Goal: Task Accomplishment & Management: Use online tool/utility

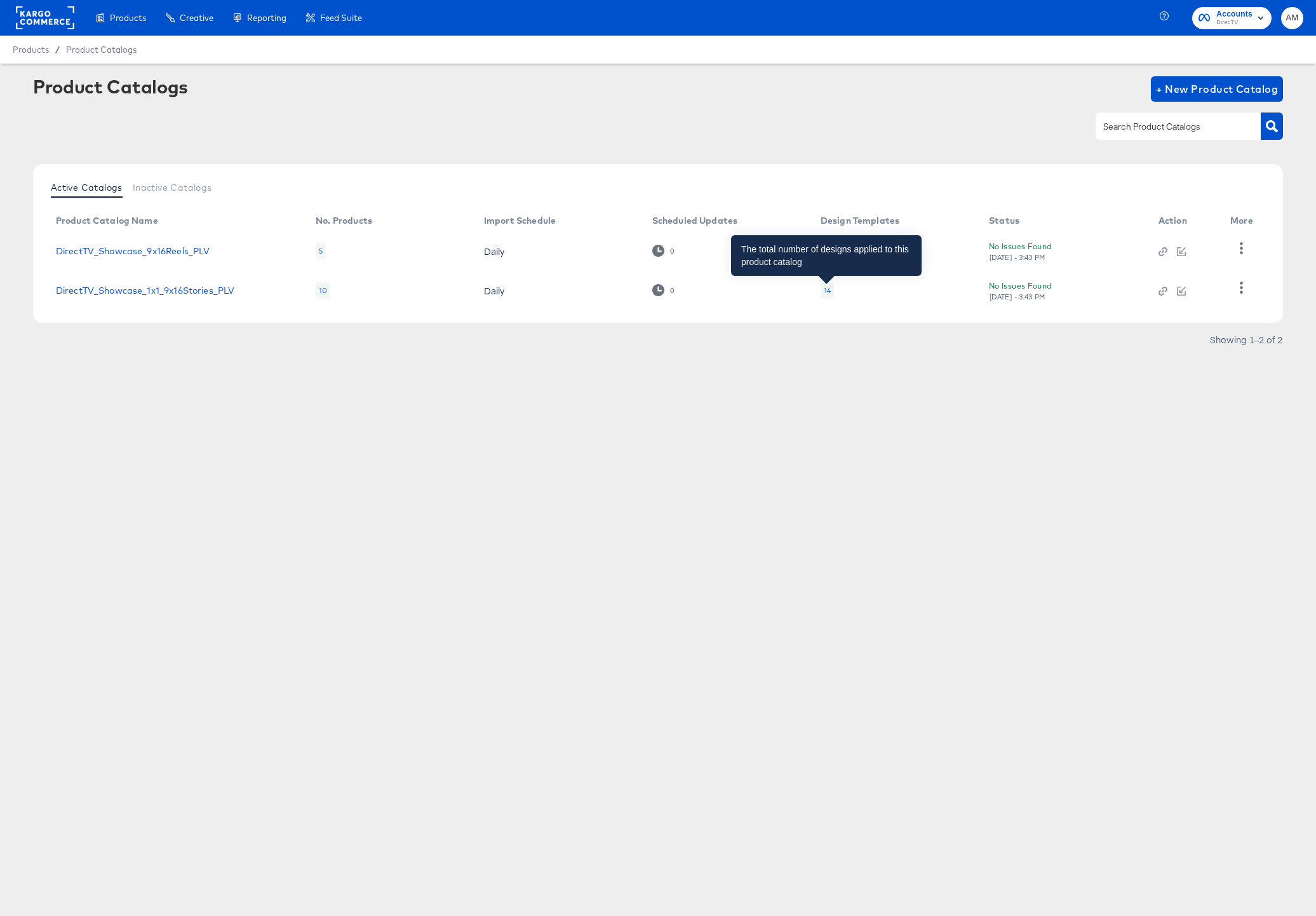
click at [827, 289] on div "14" at bounding box center [827, 290] width 7 height 10
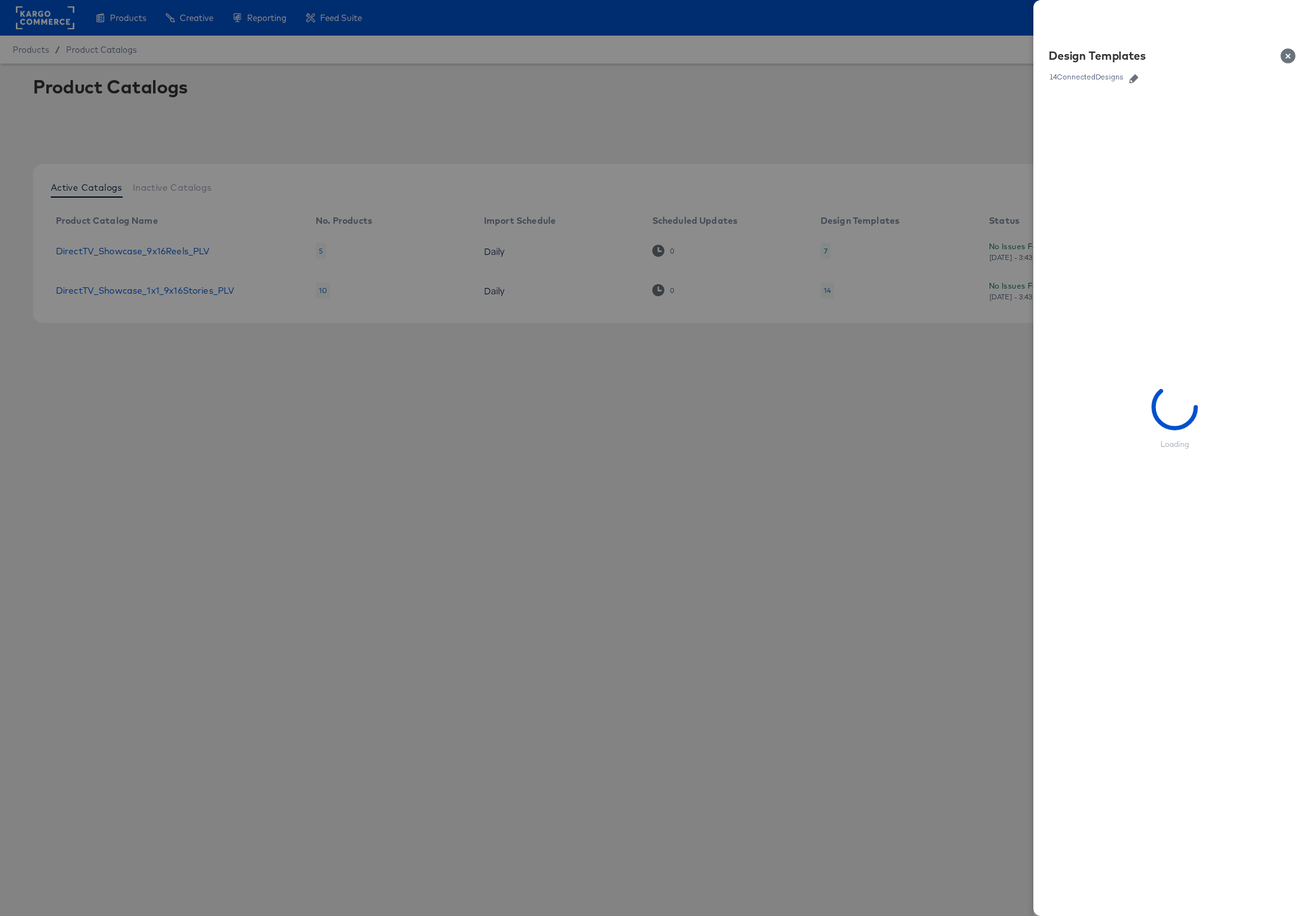
click at [1136, 76] on icon "button" at bounding box center [1134, 79] width 9 height 9
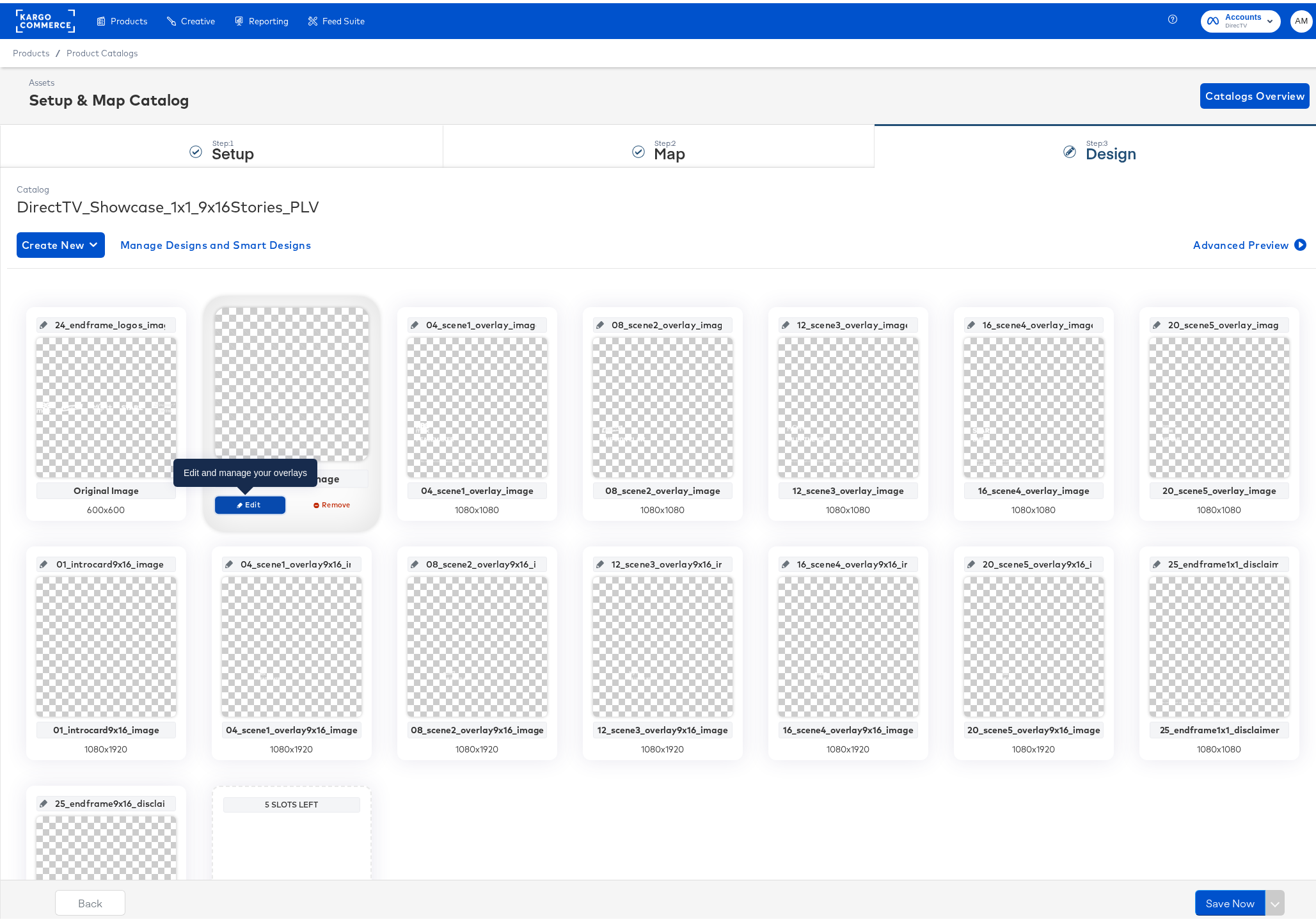
click at [249, 499] on span "Edit" at bounding box center [250, 501] width 59 height 10
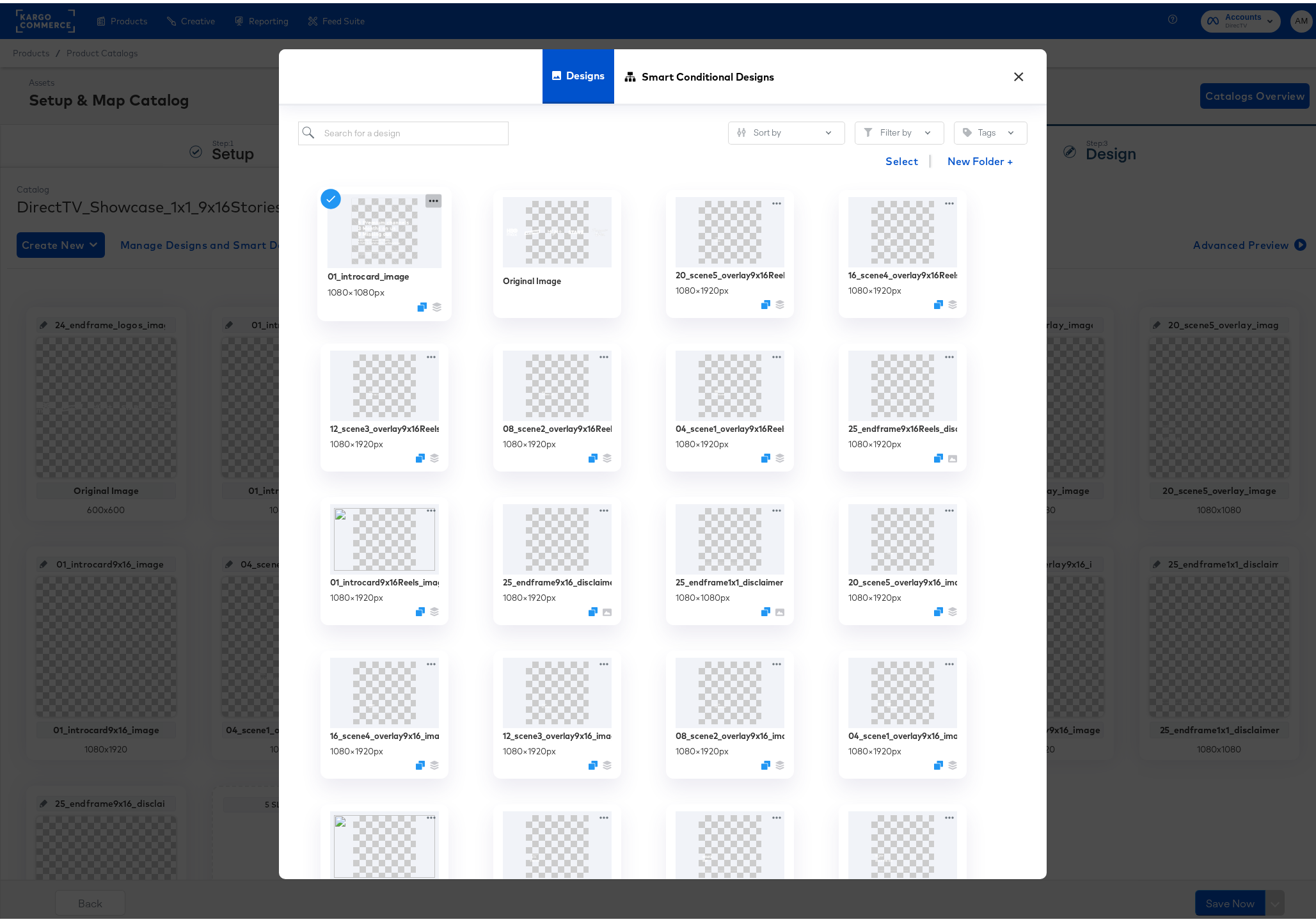
click at [430, 199] on icon at bounding box center [433, 198] width 16 height 14
click at [493, 273] on div "Edit Design Edit Design" at bounding box center [493, 273] width 0 height 0
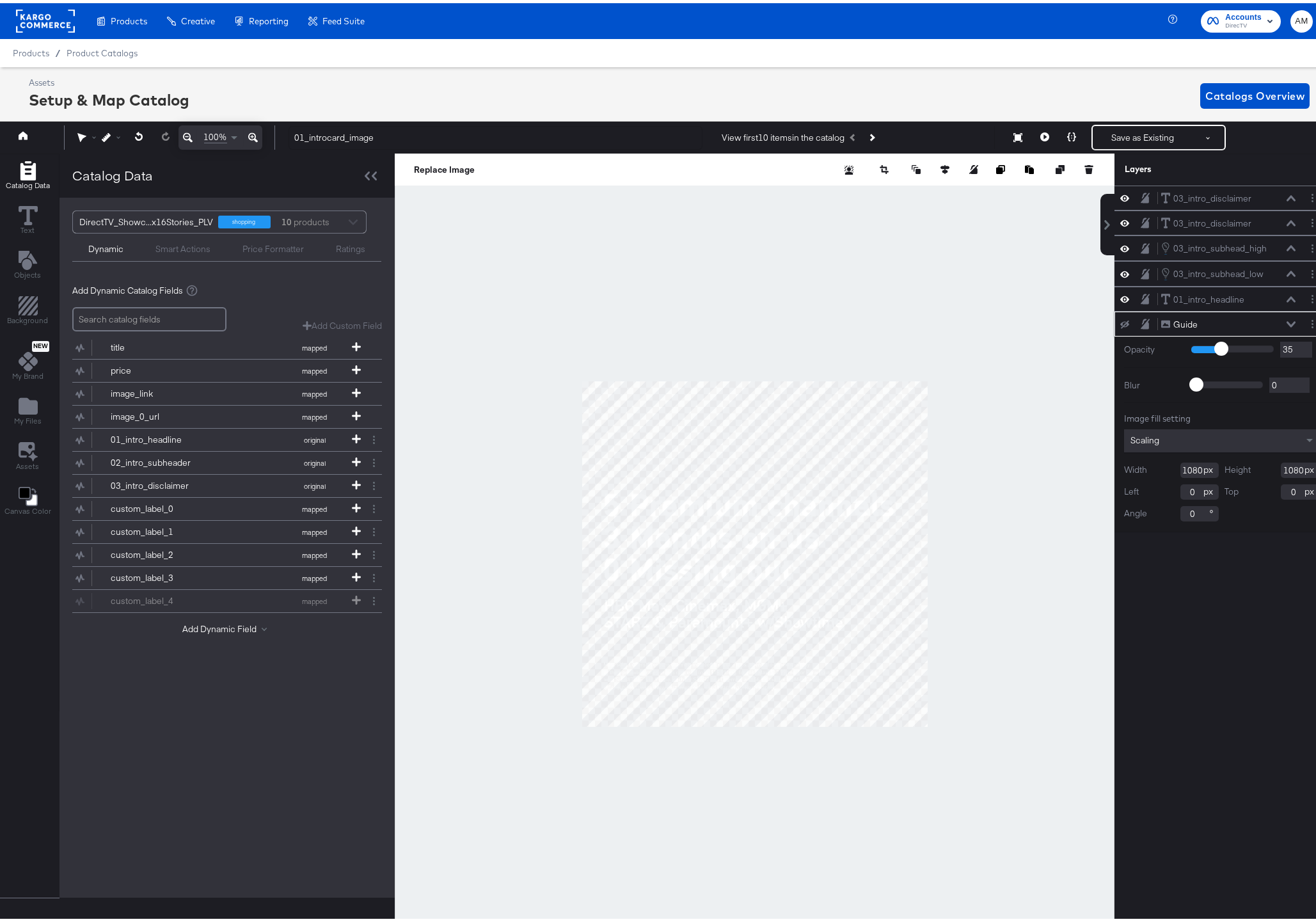
click at [1120, 321] on icon at bounding box center [1125, 321] width 9 height 8
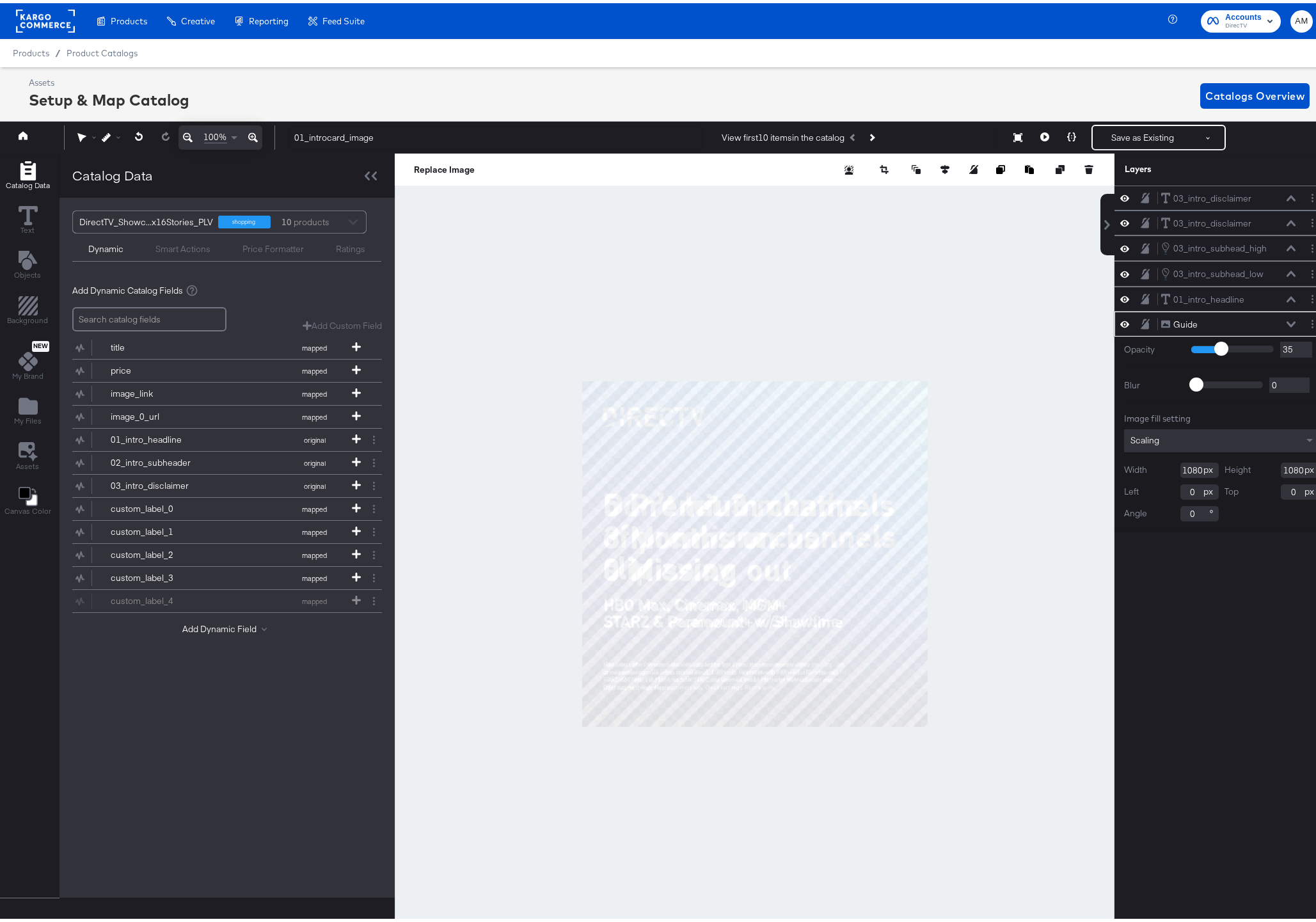
click at [1120, 321] on icon at bounding box center [1125, 320] width 9 height 11
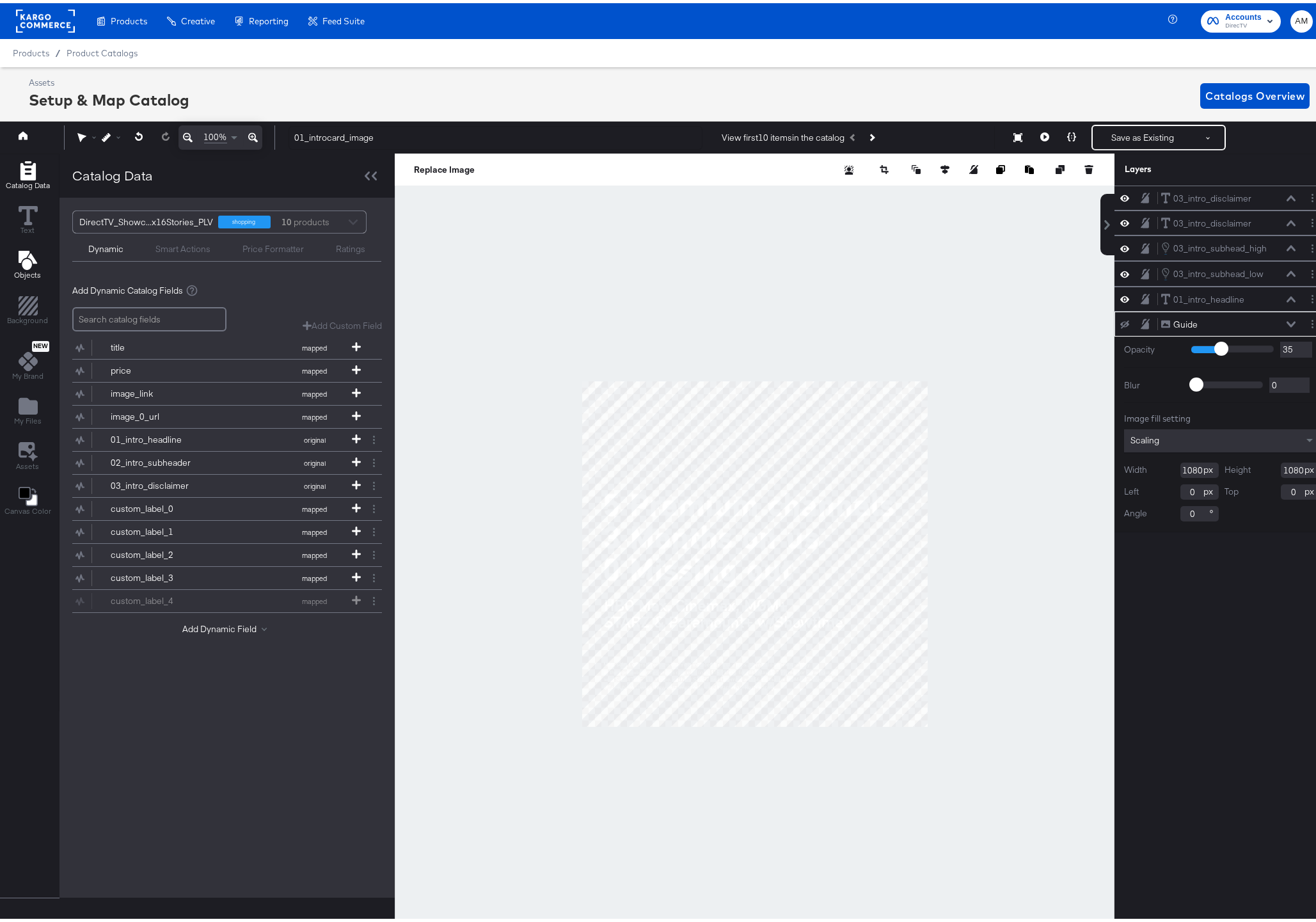
click at [27, 259] on icon "Add Text" at bounding box center [27, 257] width 18 height 19
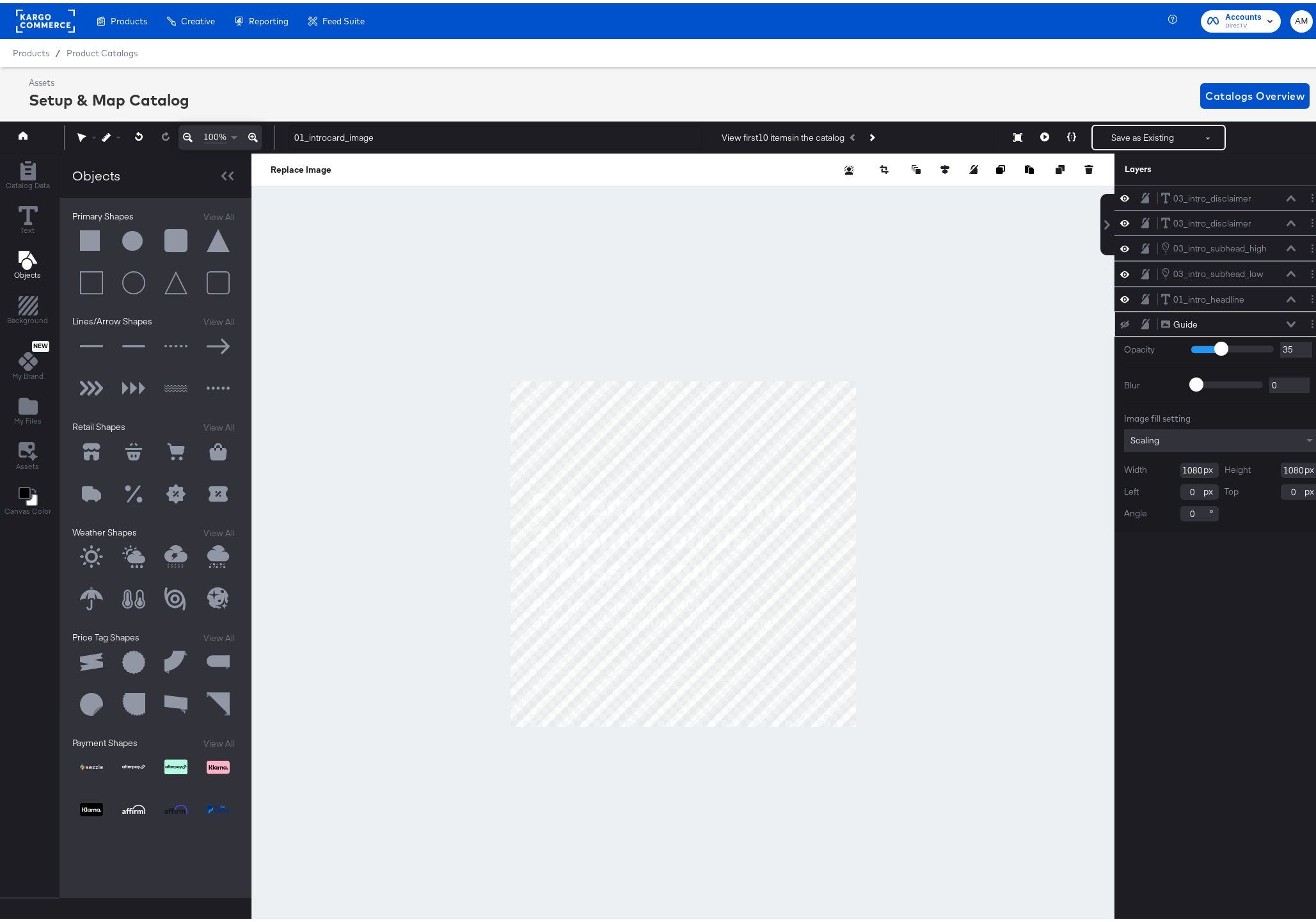
click at [85, 234] on button at bounding box center [91, 238] width 38 height 38
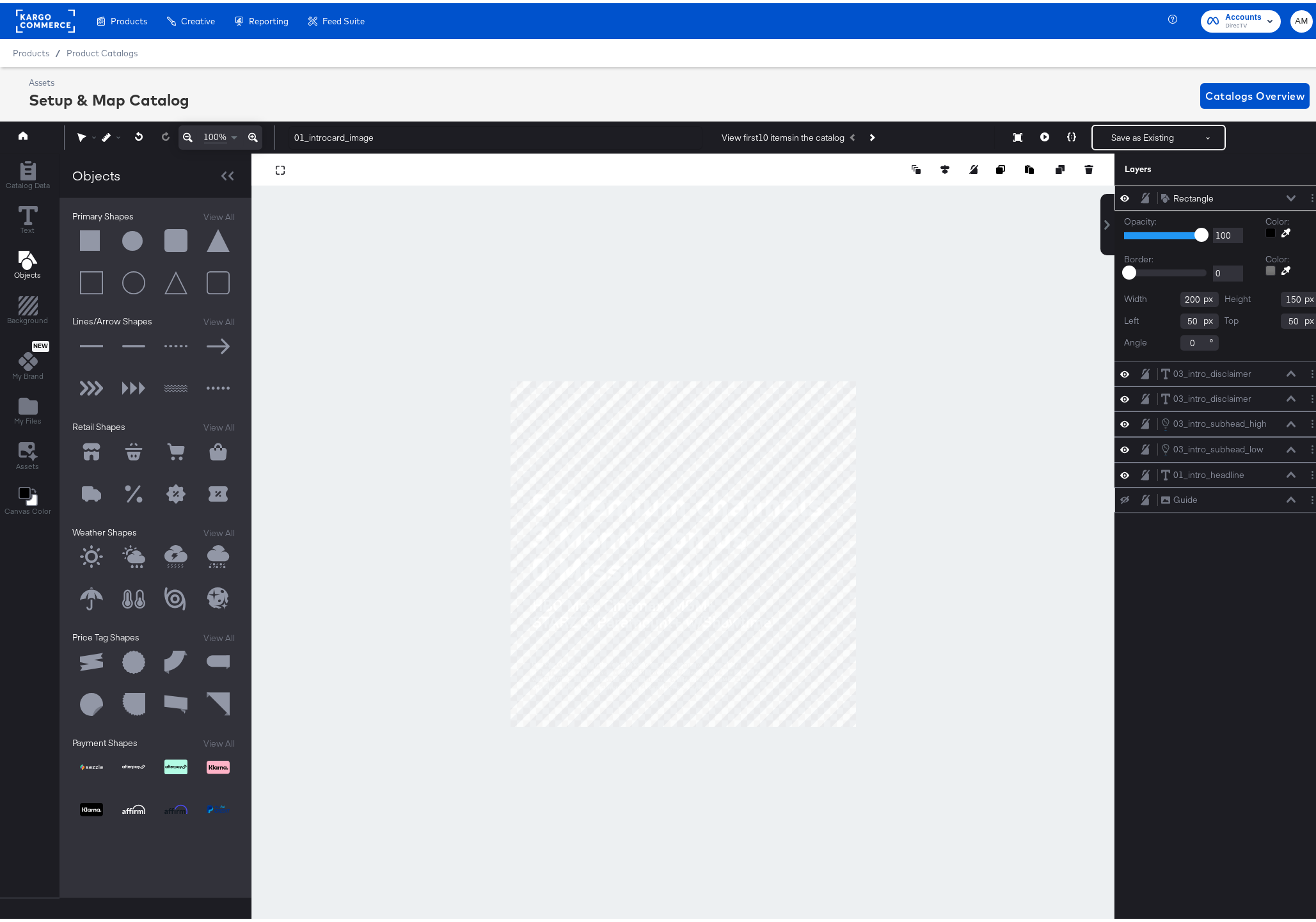
scroll to position [0, 3]
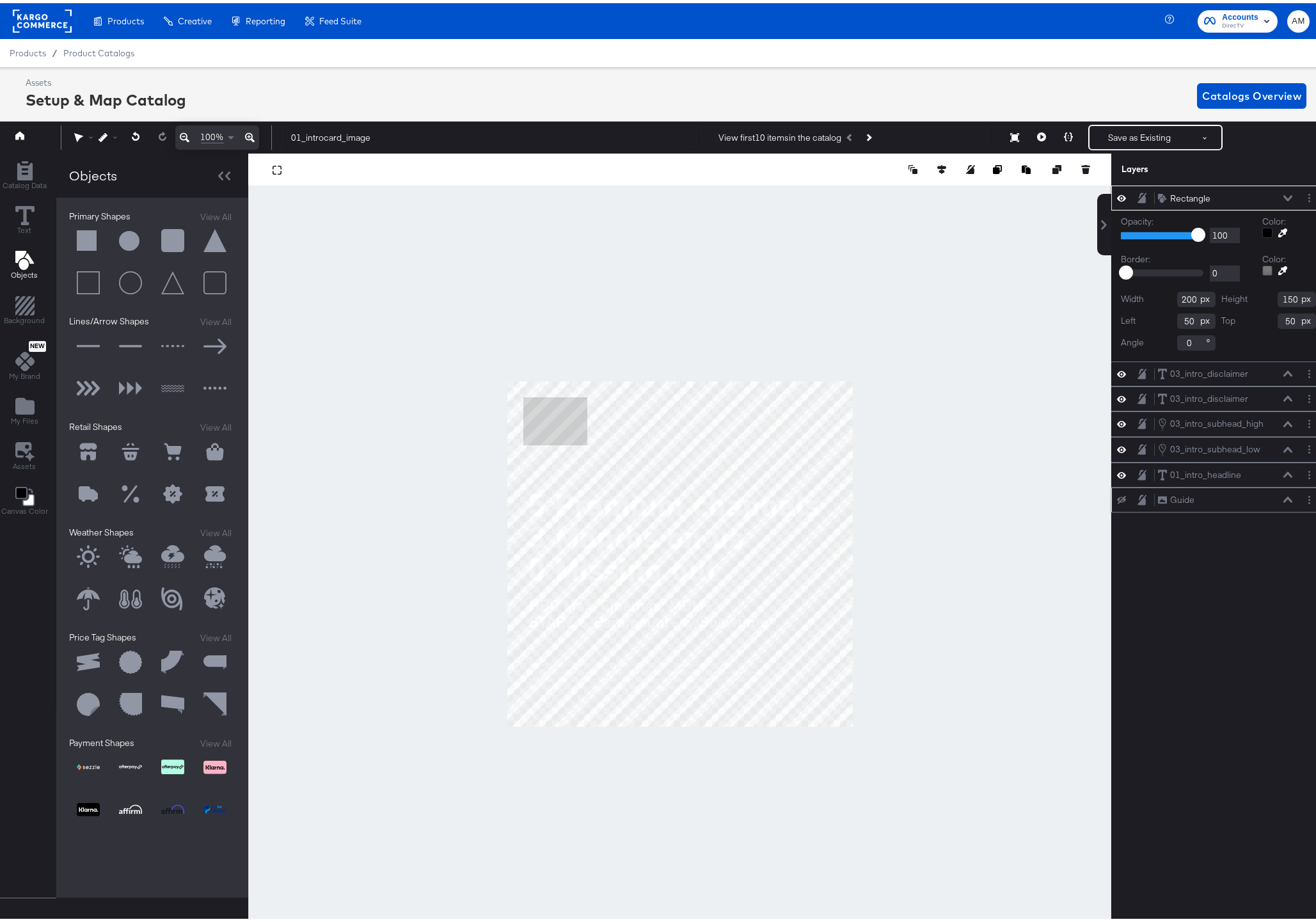
click at [1177, 298] on input "200" at bounding box center [1196, 296] width 38 height 16
type input "1080"
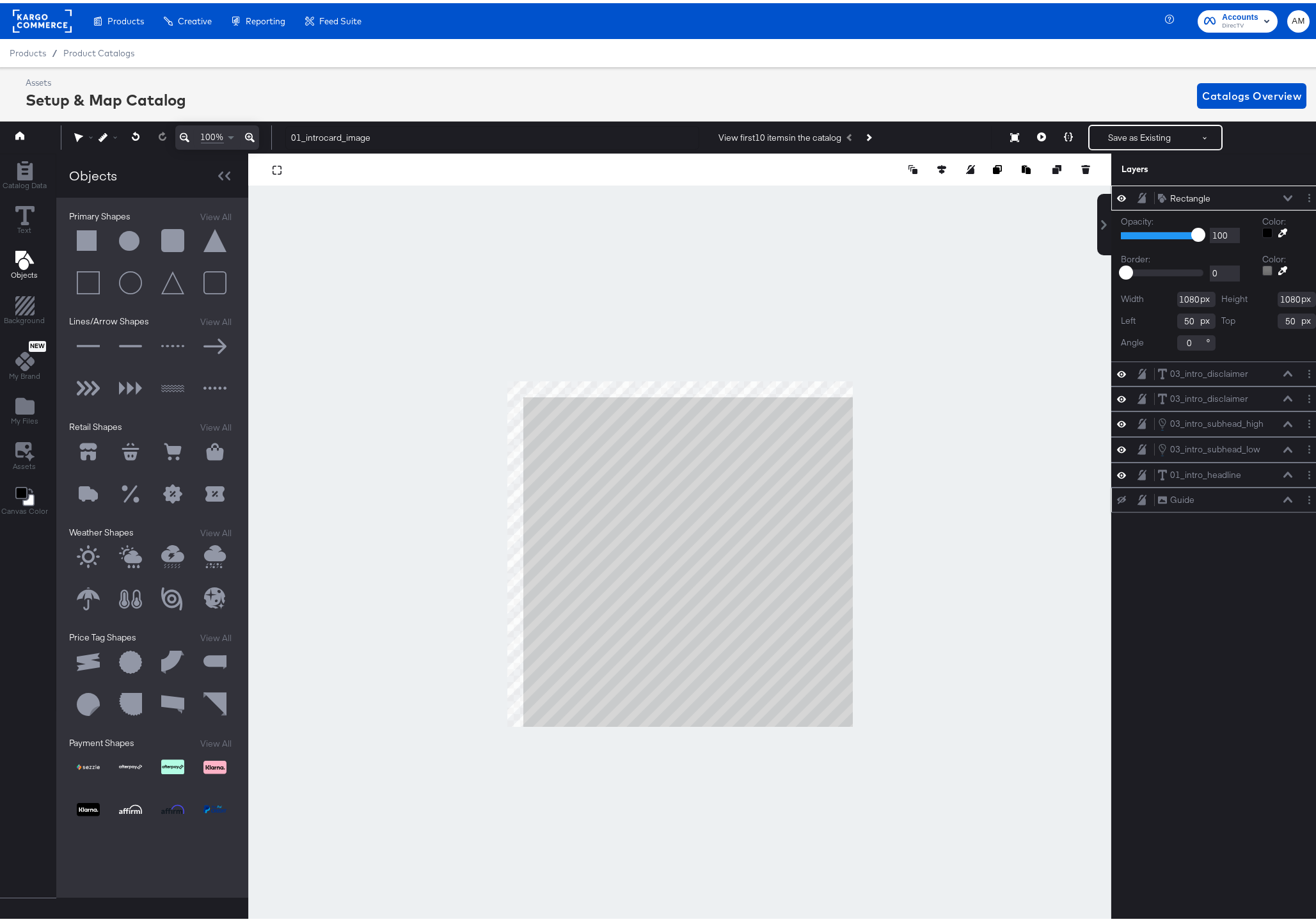
type input "1080"
type input "0"
type input "99"
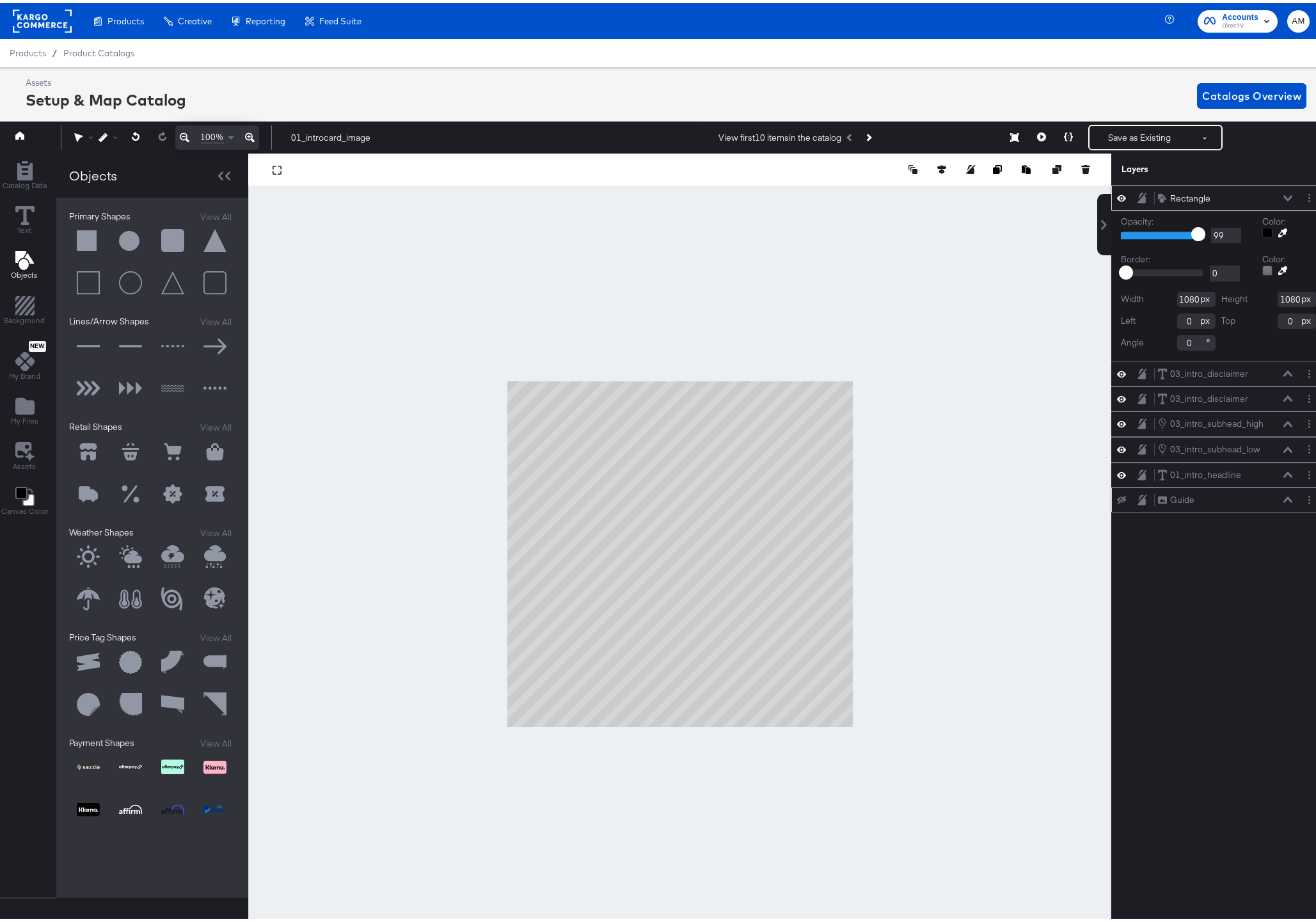
type input "96"
type input "93"
type input "88"
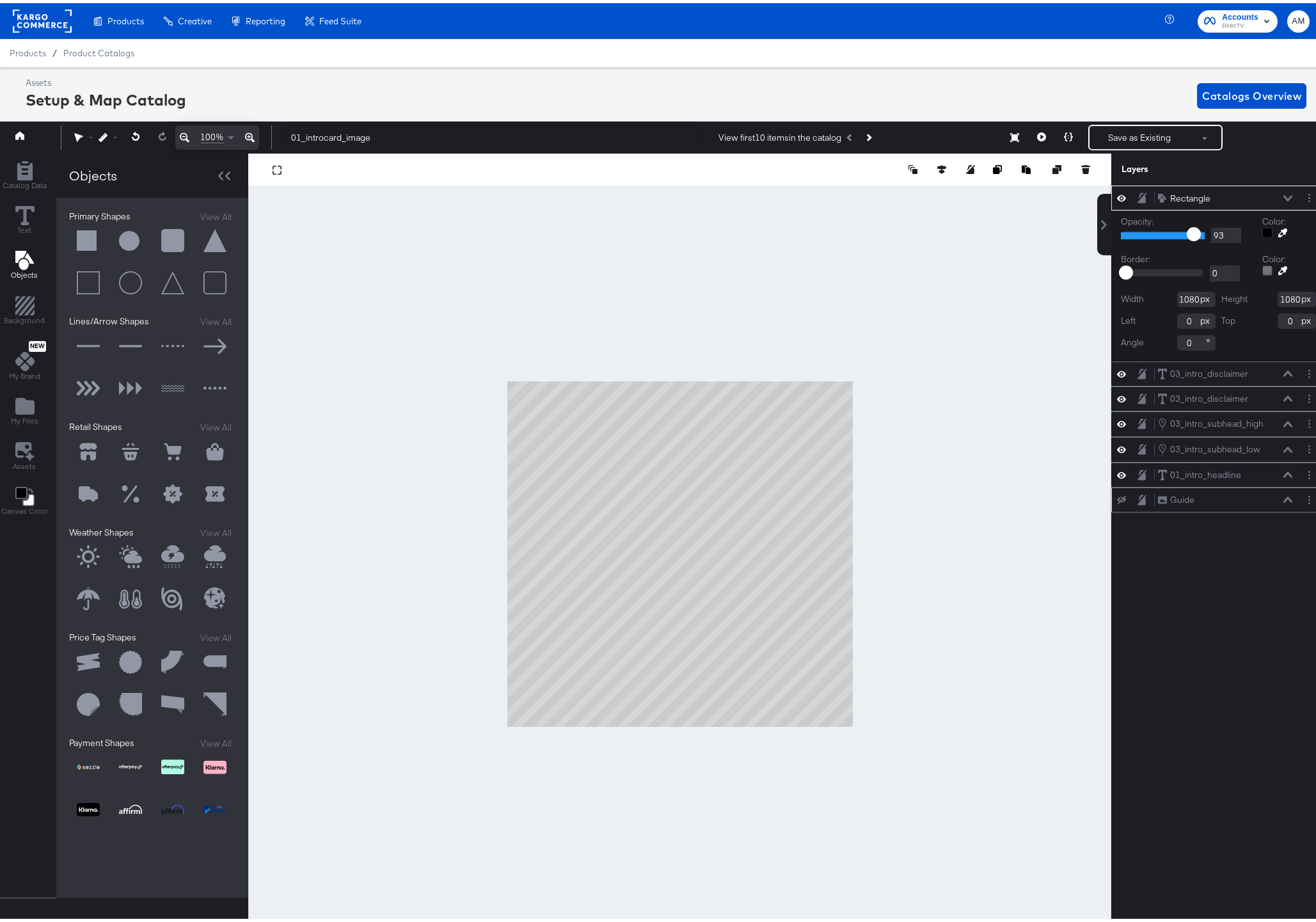
type input "88"
type input "85"
type input "81"
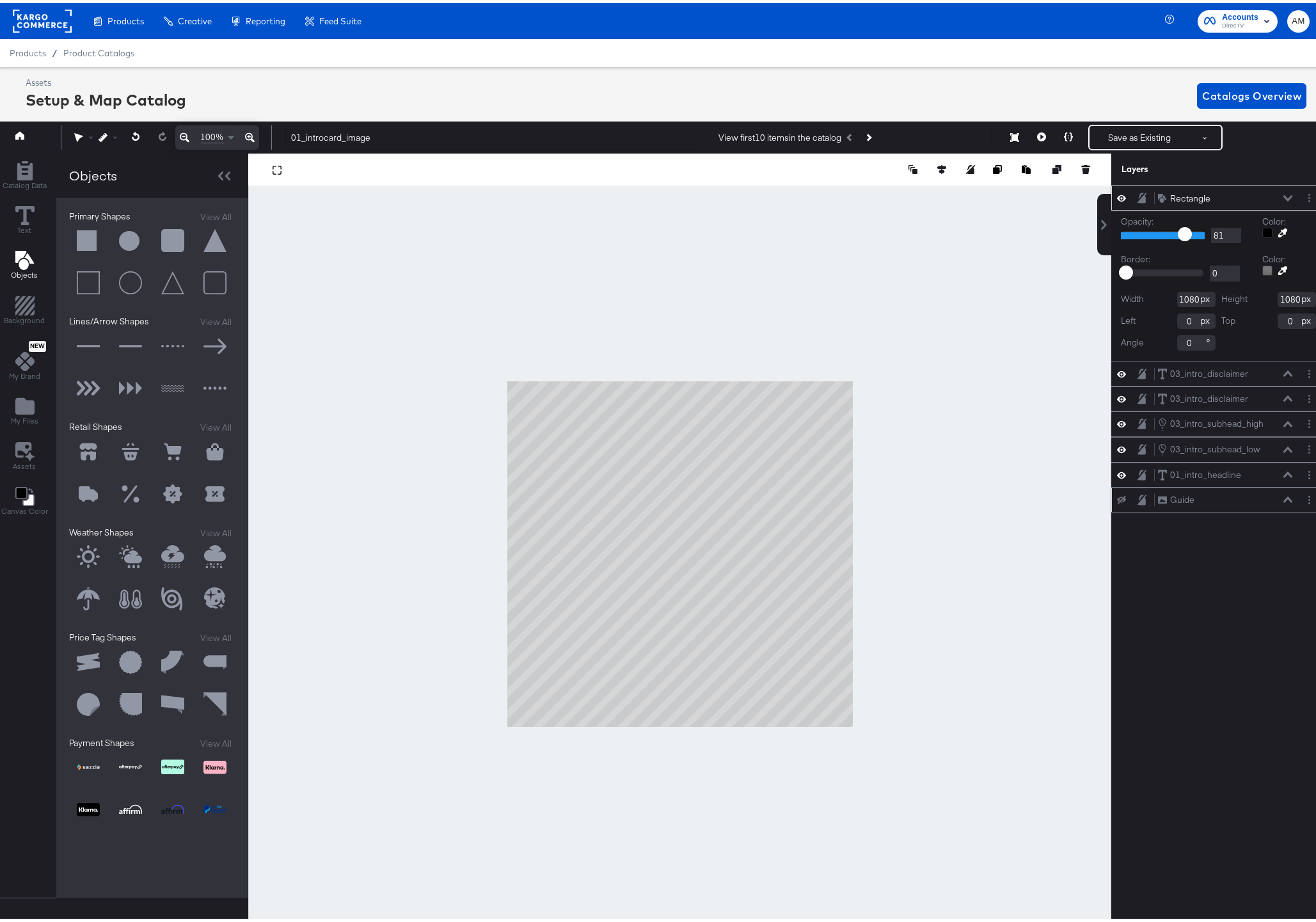
type input "78"
type input "75"
type input "74"
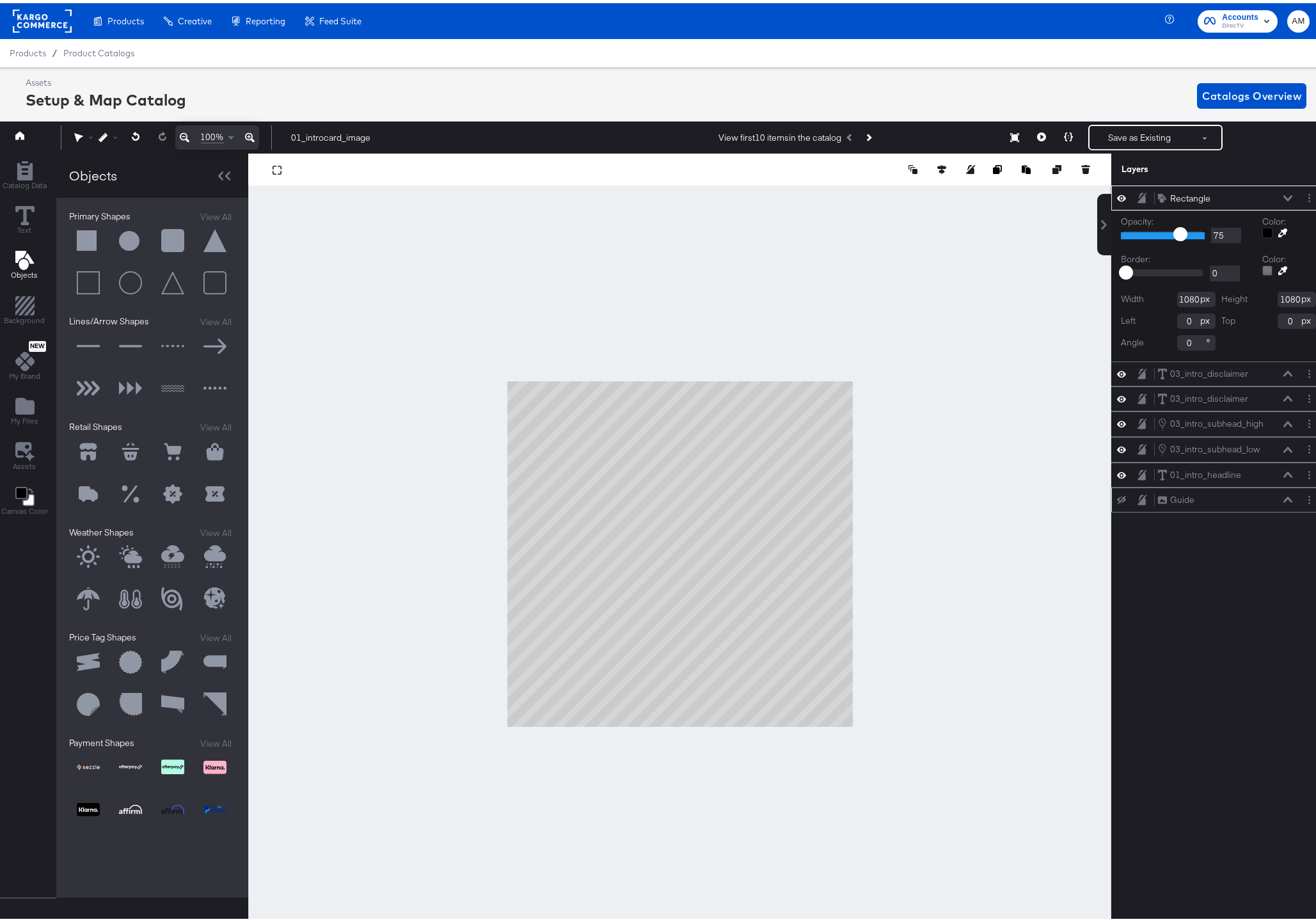
type input "74"
type input "73"
type input "72"
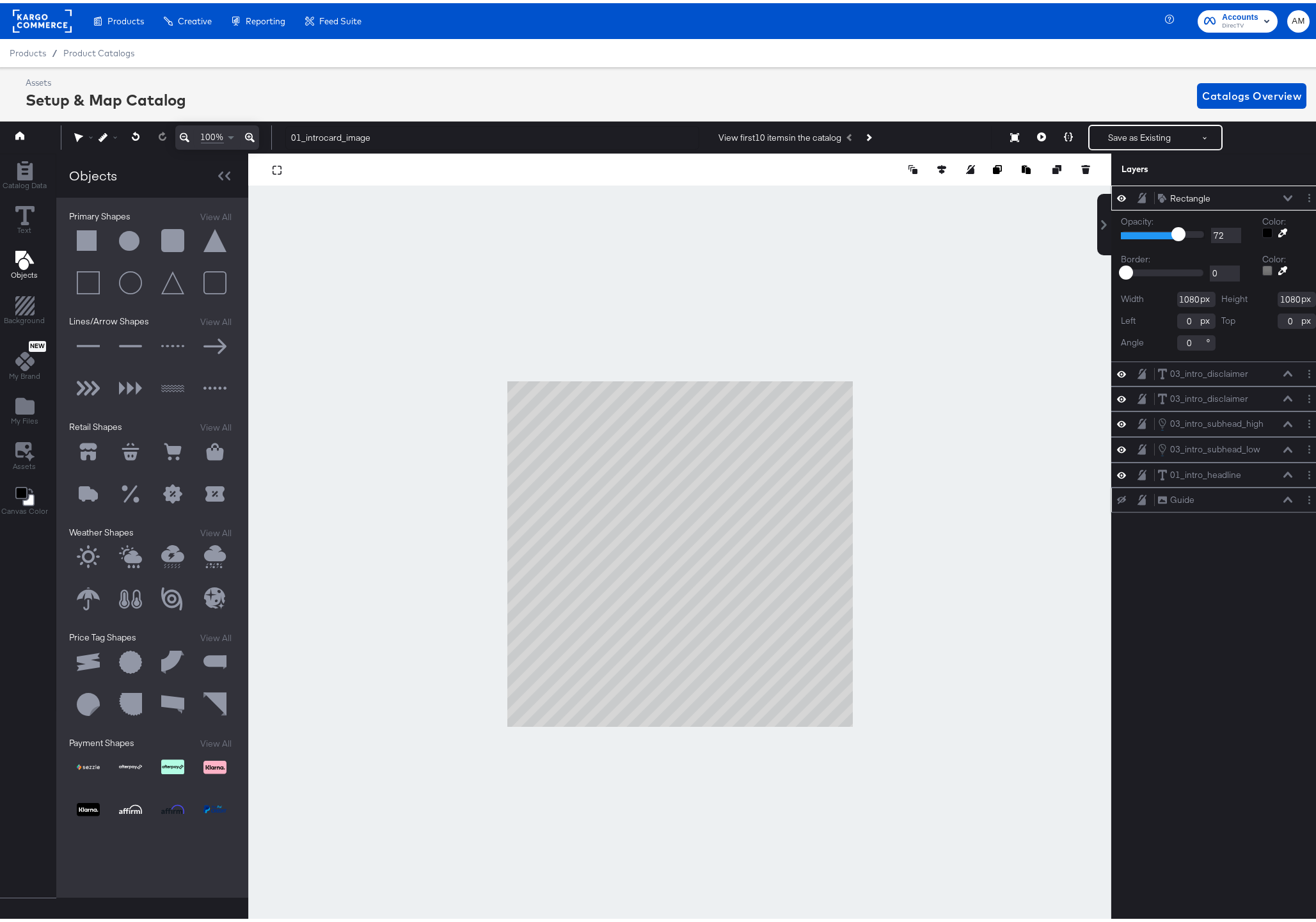
type input "70"
type input "67"
type input "64"
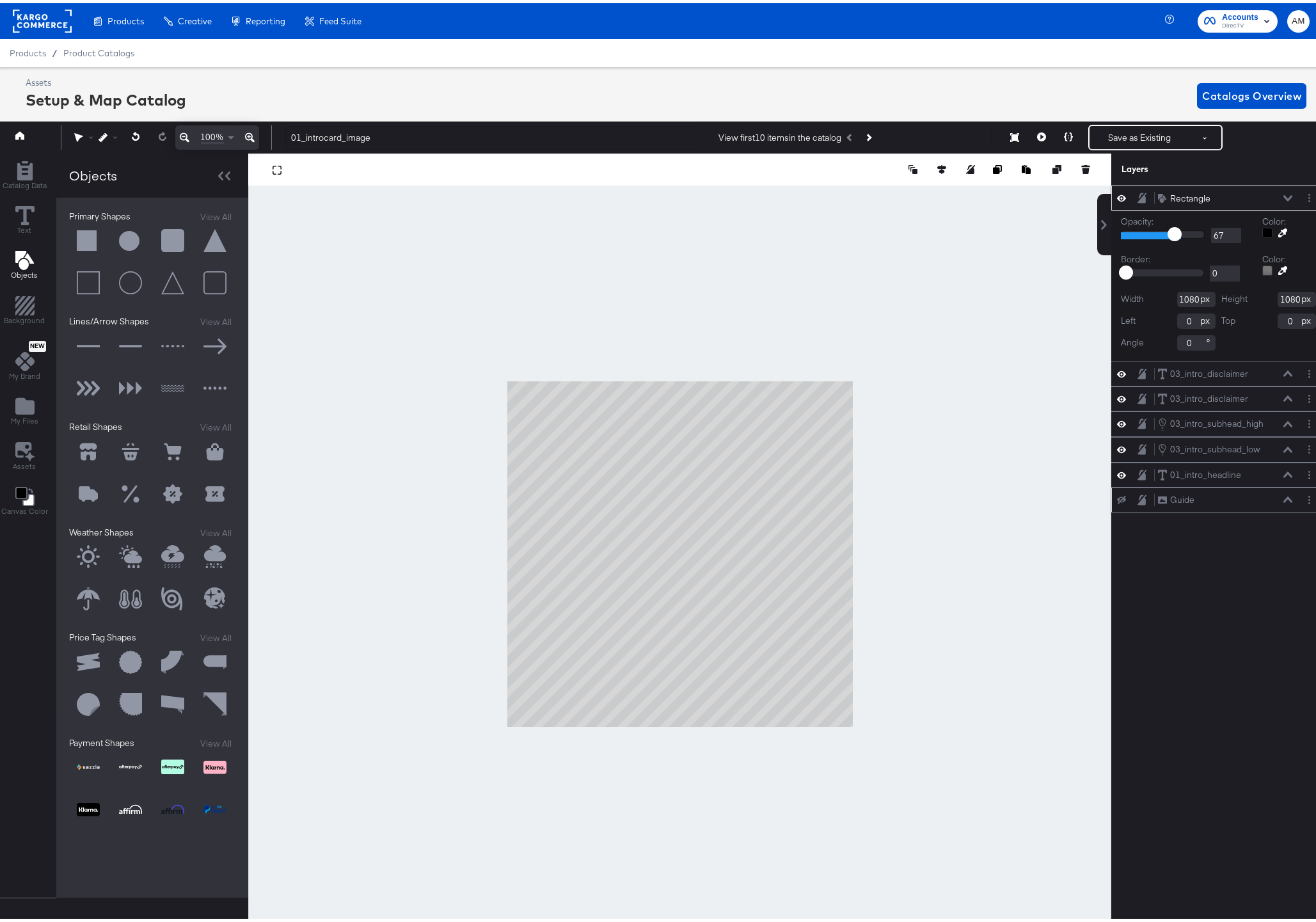
type input "64"
type input "62"
drag, startPoint x: 1189, startPoint y: 230, endPoint x: 1160, endPoint y: 232, distance: 29.1
type input "62"
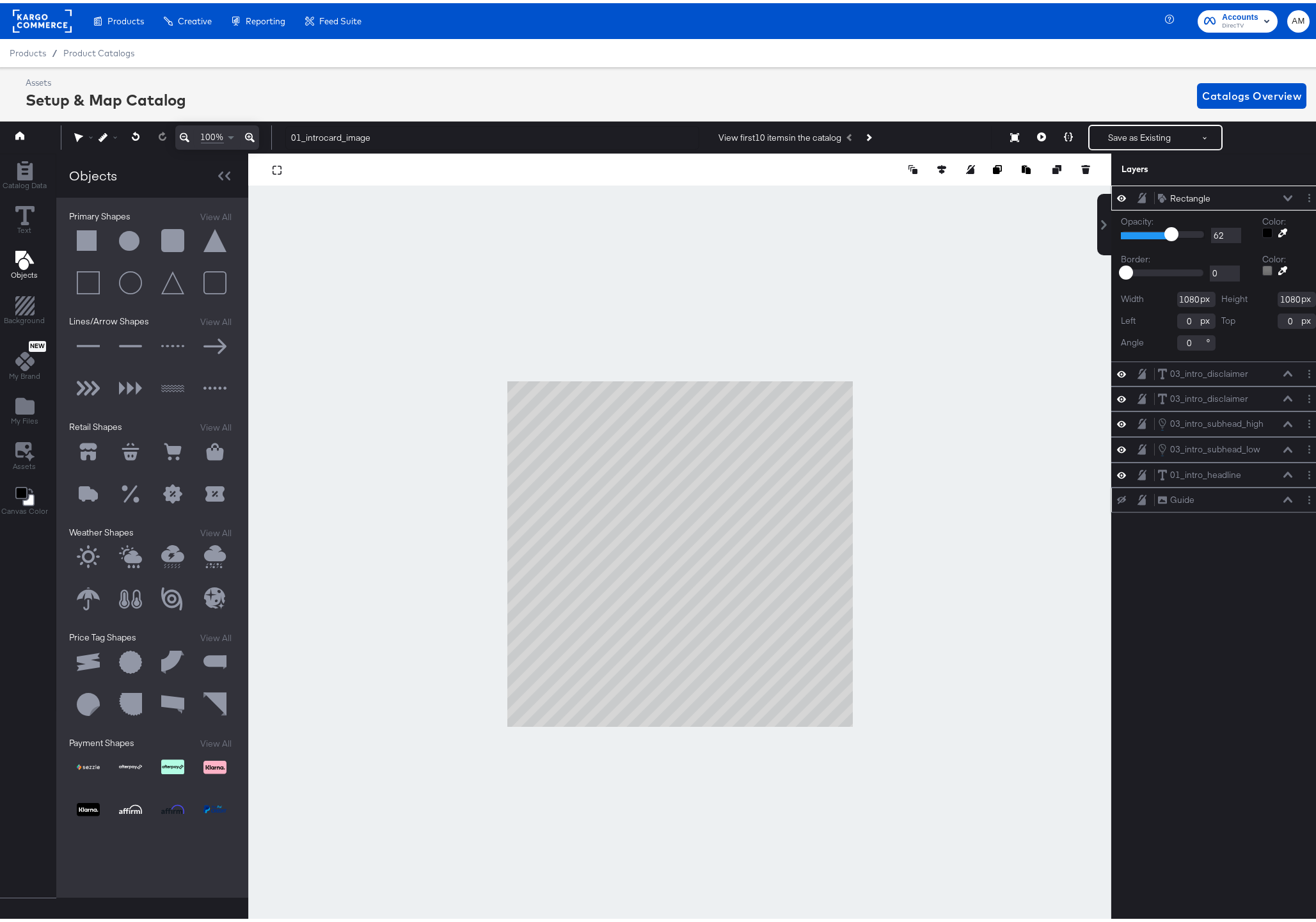
click at [1160, 232] on input "range" at bounding box center [1162, 231] width 84 height 8
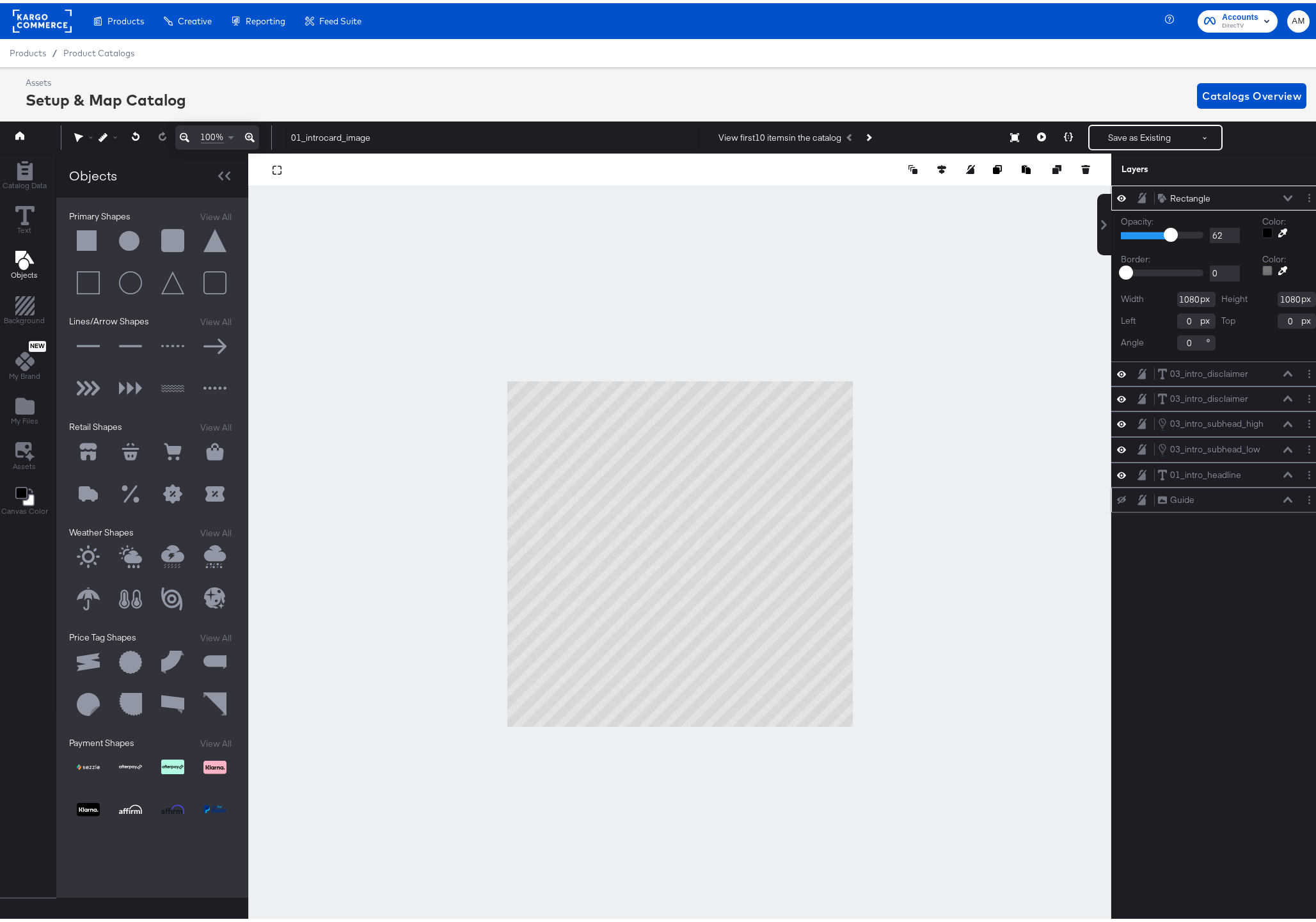
click at [1283, 193] on icon at bounding box center [1288, 195] width 9 height 7
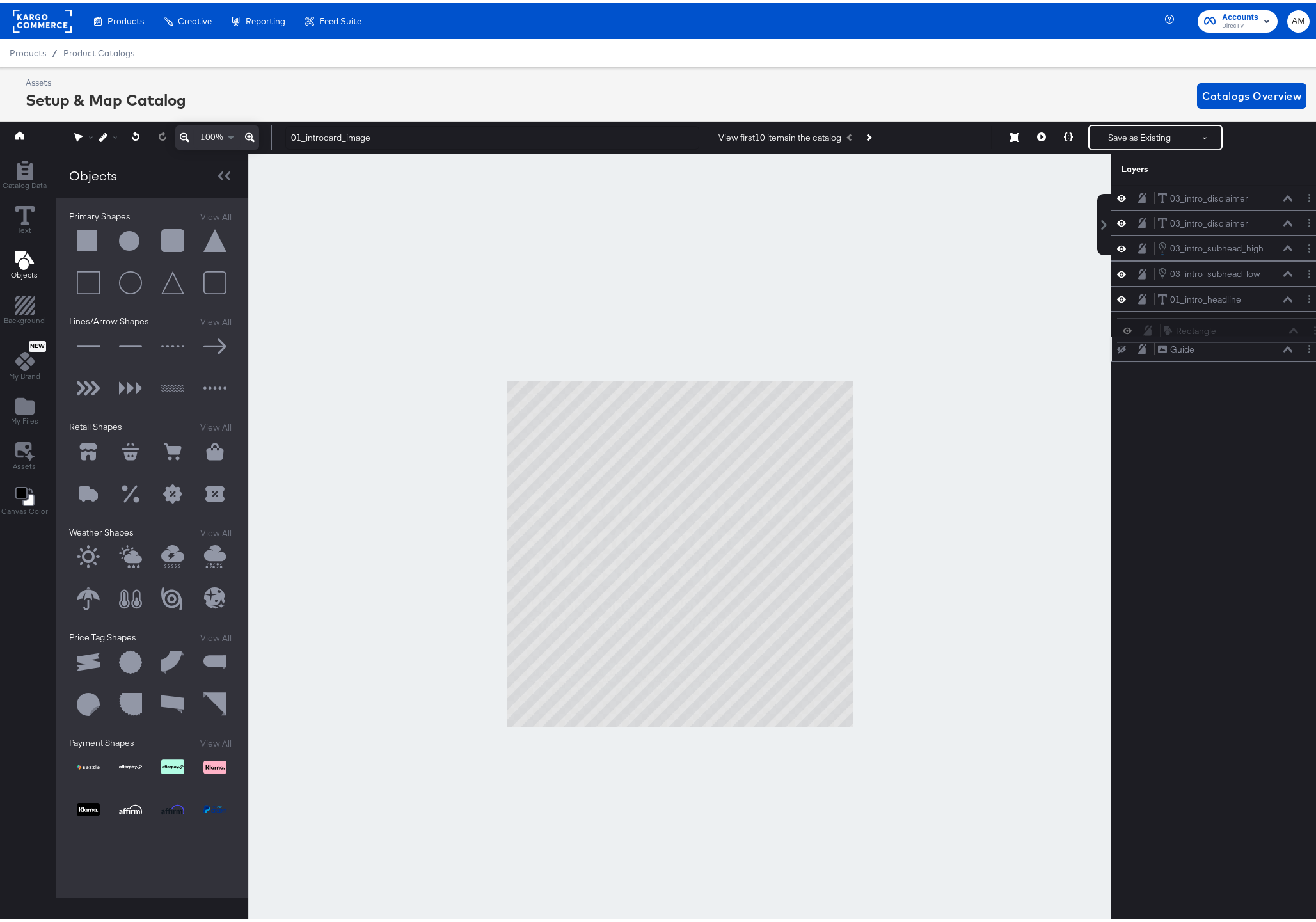
drag, startPoint x: 1141, startPoint y: 194, endPoint x: 1157, endPoint y: 330, distance: 136.9
click at [1157, 330] on div "Rectangle Rectangle 03_intro_disclaimer 03_intro_disclaimer 03_intro_disclaimer…" at bounding box center [1218, 270] width 214 height 176
click at [1138, 344] on icon at bounding box center [1142, 346] width 9 height 11
click at [1138, 322] on icon at bounding box center [1142, 320] width 9 height 11
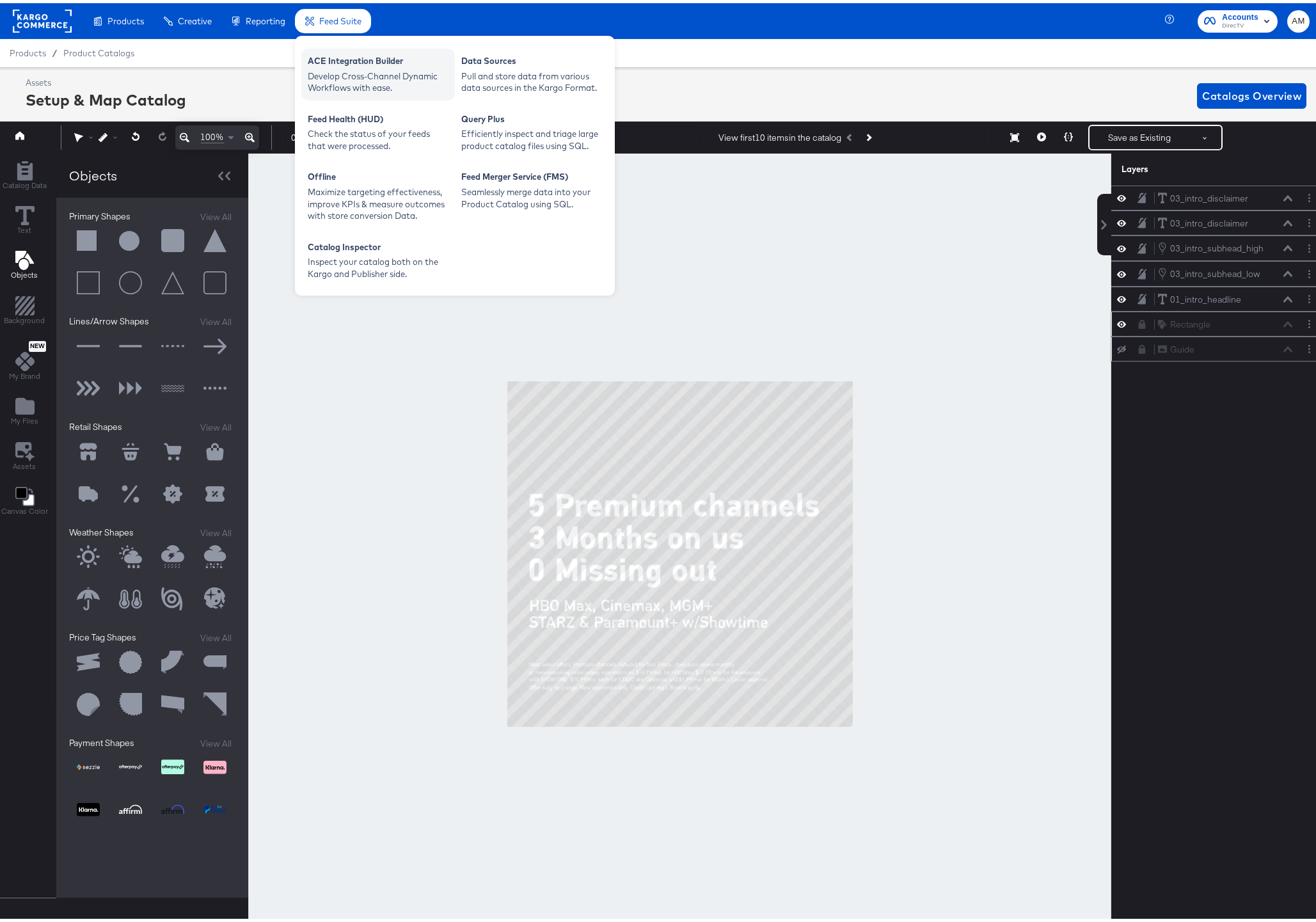
click at [350, 73] on div "Develop Cross-Channel Dynamic Workflows with ease." at bounding box center [378, 79] width 141 height 23
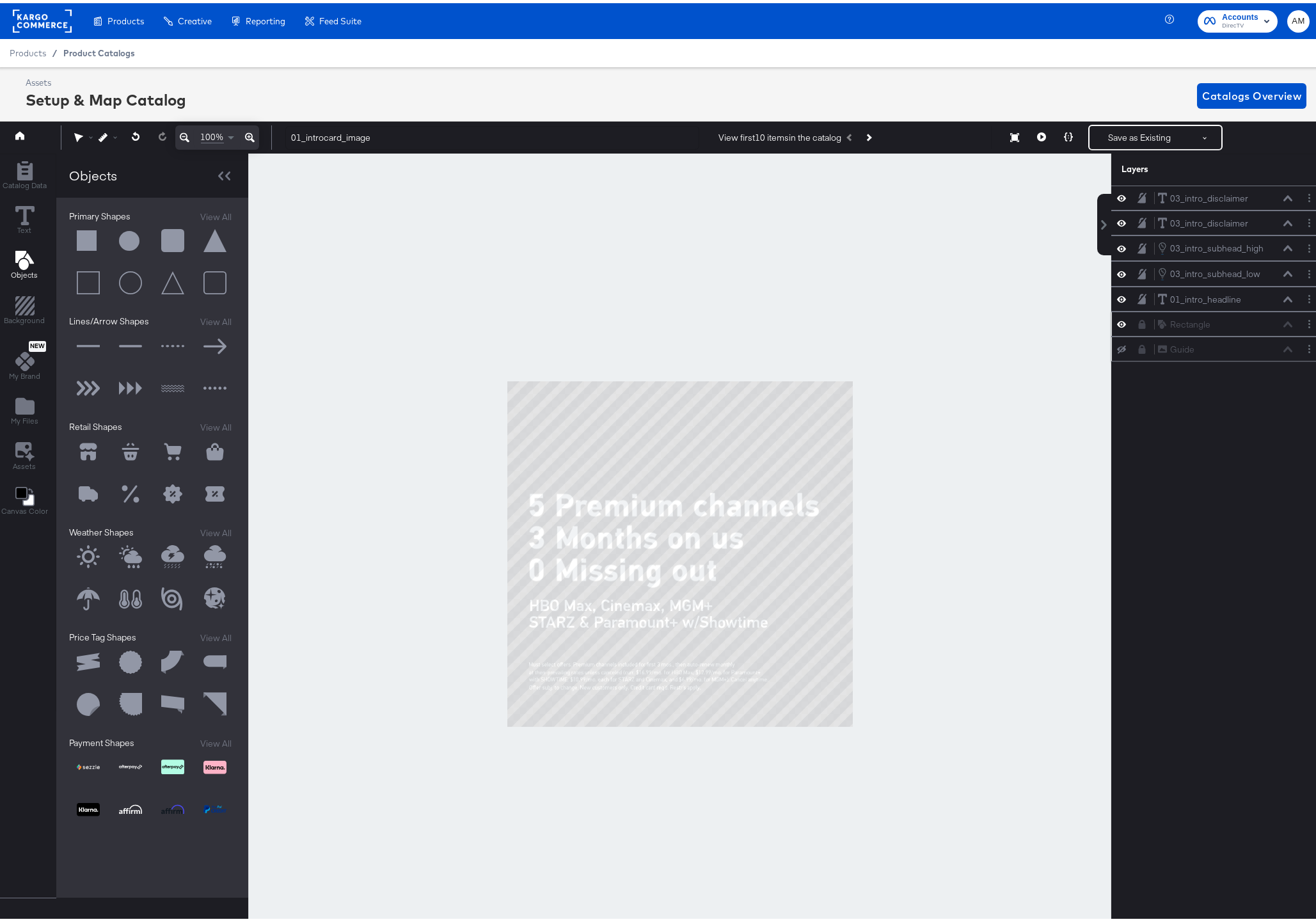
click at [87, 51] on span "Product Catalogs" at bounding box center [99, 50] width 72 height 10
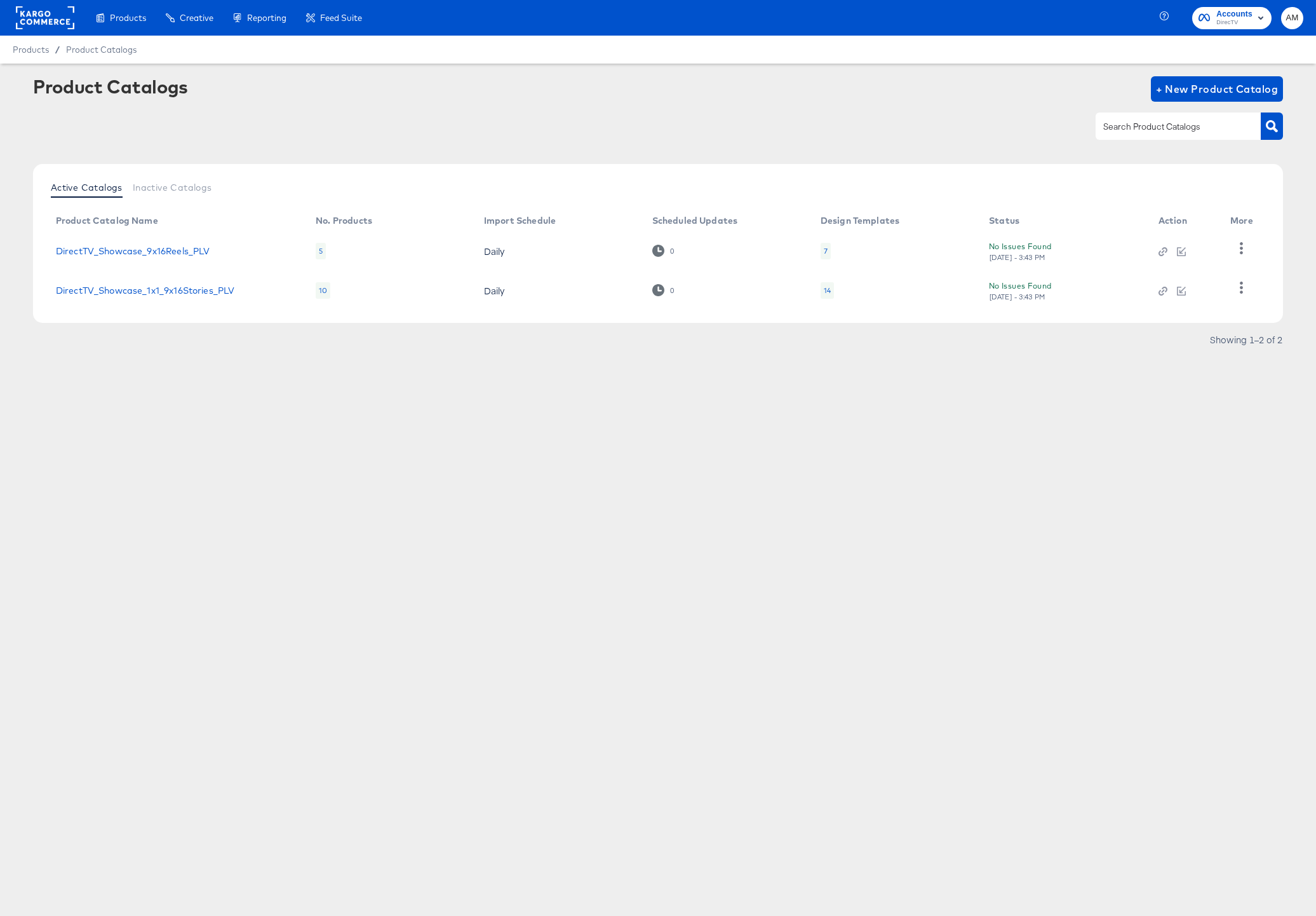
click at [826, 289] on div "14" at bounding box center [827, 290] width 7 height 10
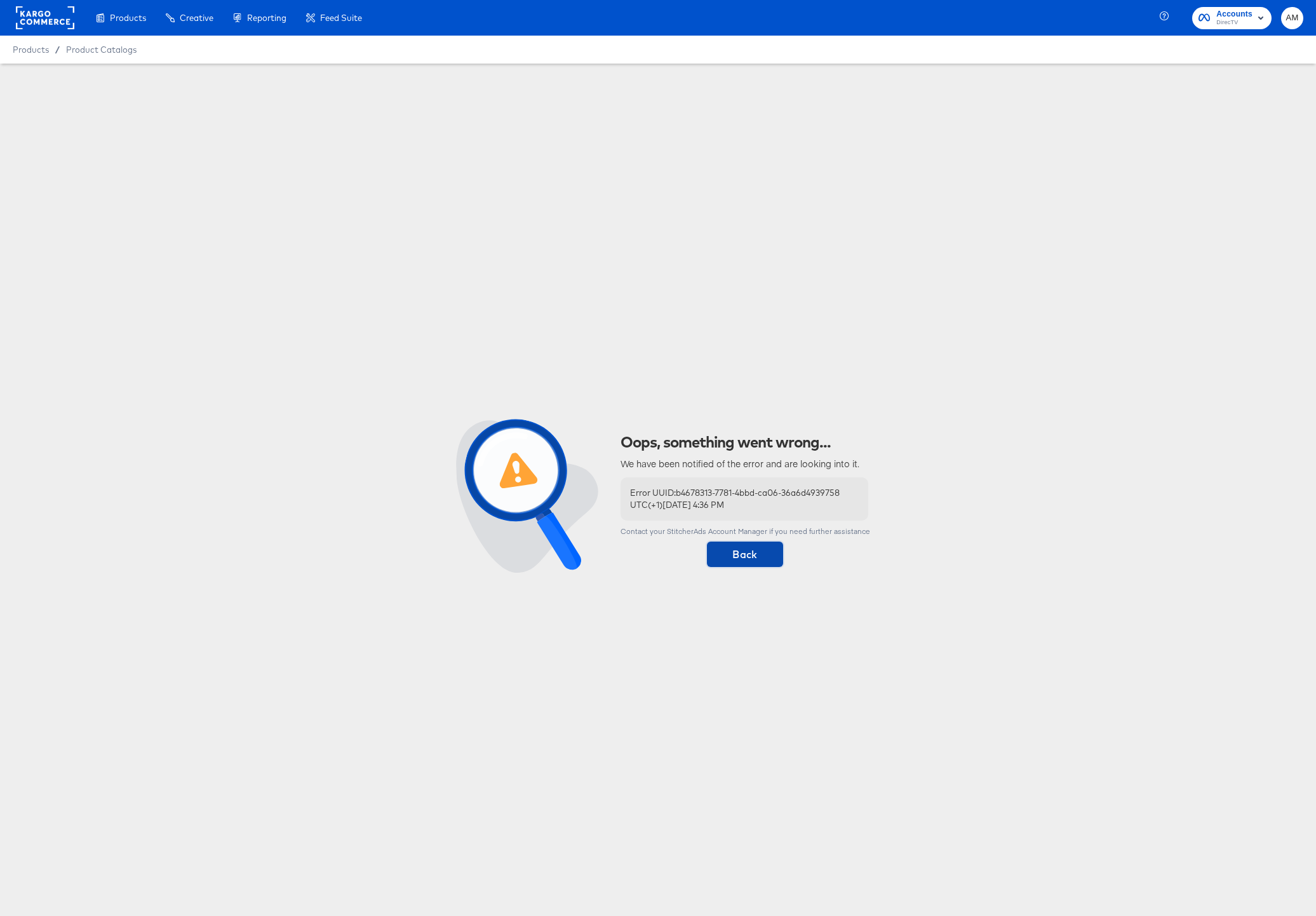
click at [720, 555] on span "Back" at bounding box center [745, 554] width 66 height 18
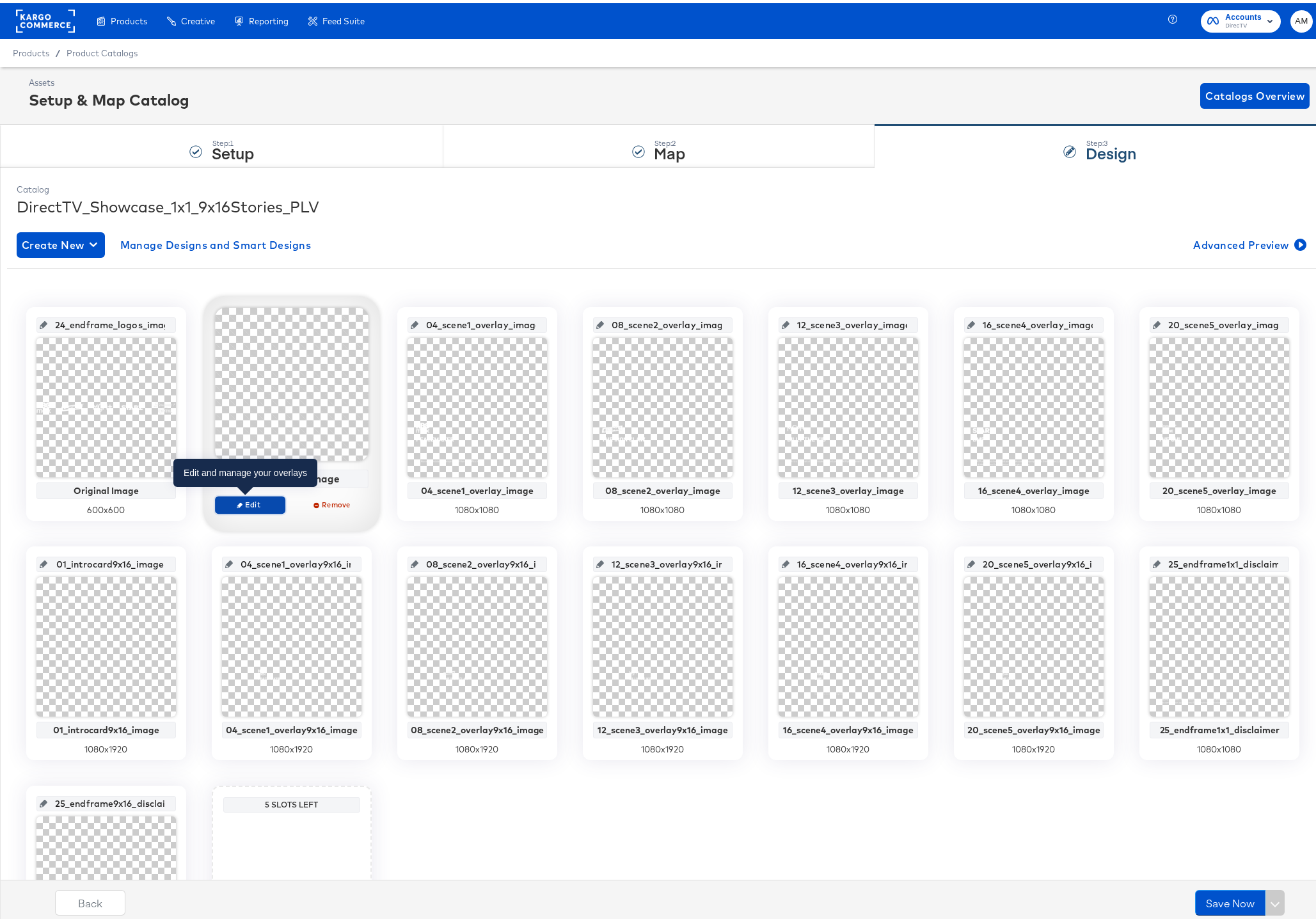
click at [253, 500] on span "Edit" at bounding box center [250, 501] width 59 height 10
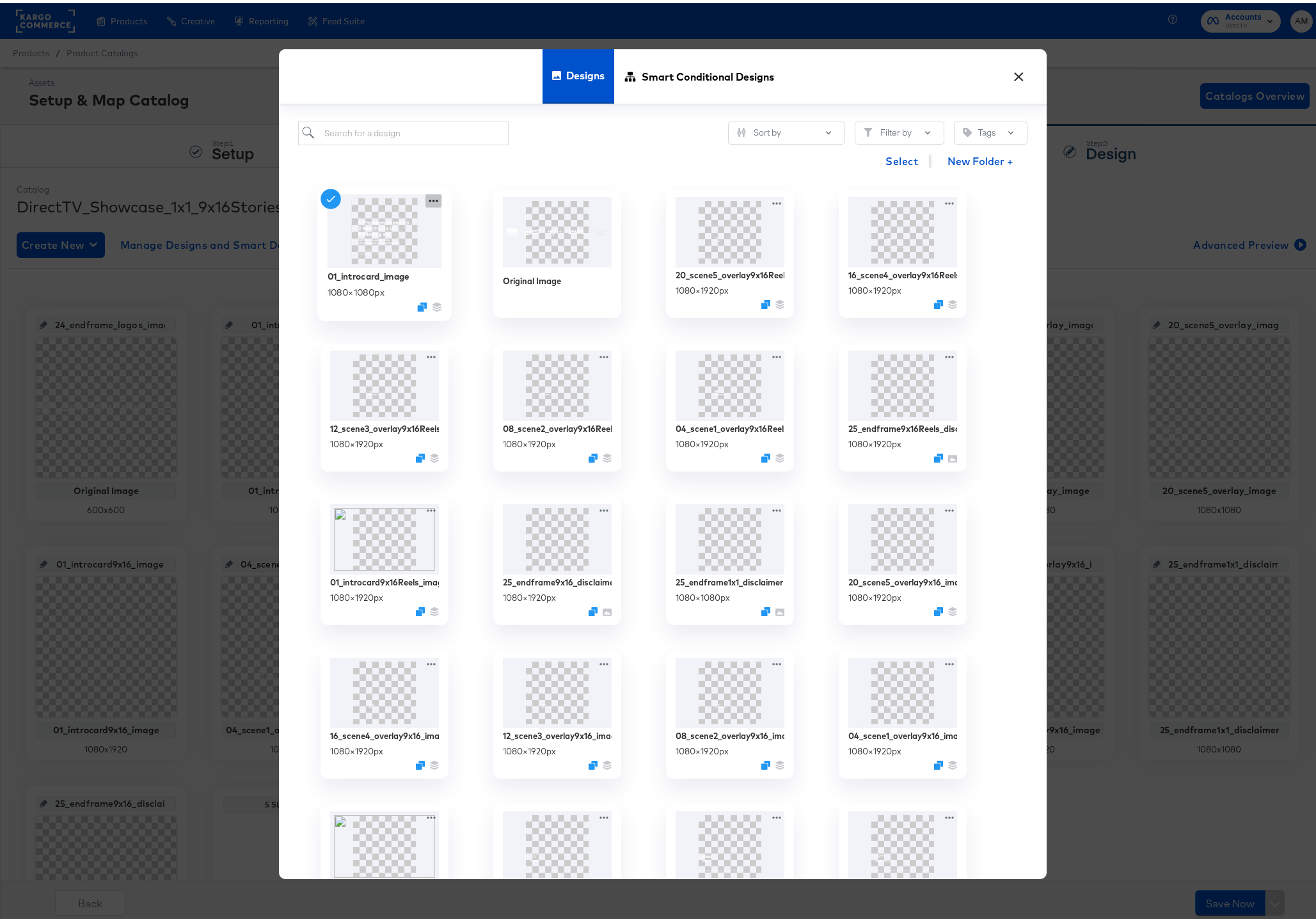
click at [435, 197] on icon at bounding box center [433, 198] width 16 height 14
click at [539, 270] on button "Edit Design Edit Design" at bounding box center [550, 273] width 173 height 23
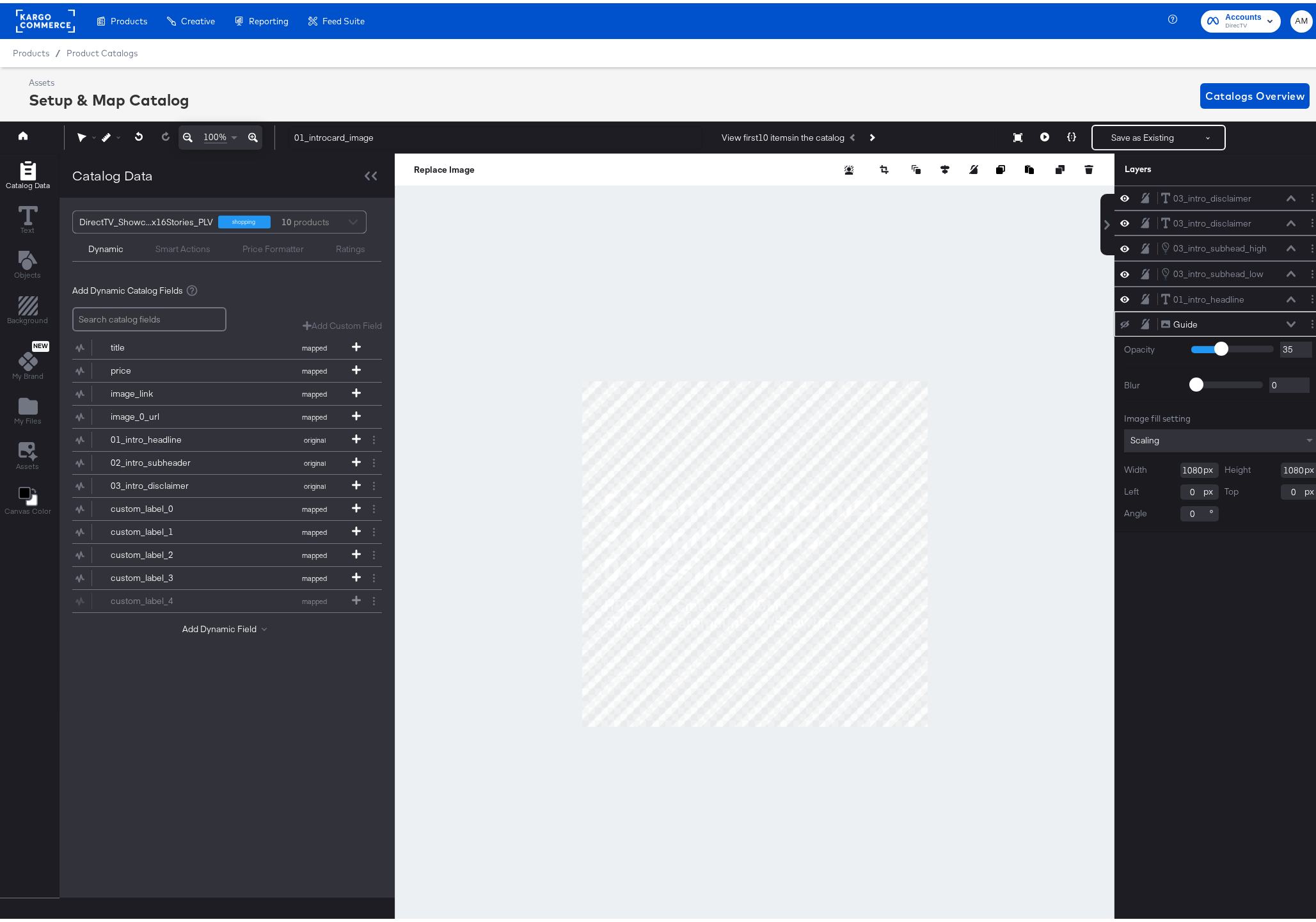
click at [1287, 318] on icon at bounding box center [1291, 321] width 9 height 7
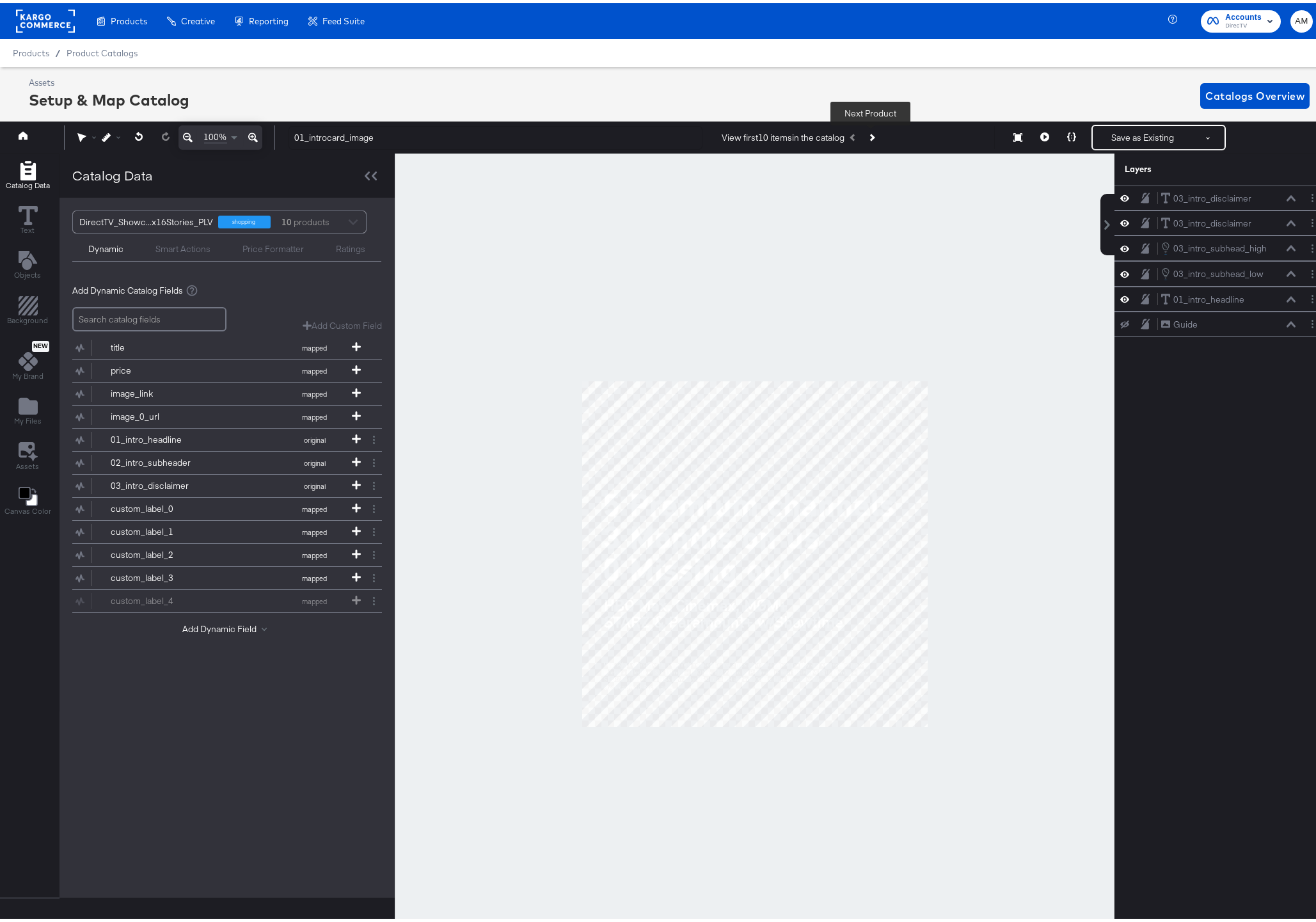
click at [871, 133] on icon "Next Product" at bounding box center [871, 134] width 7 height 7
click at [852, 135] on icon "Previous Product" at bounding box center [854, 134] width 7 height 7
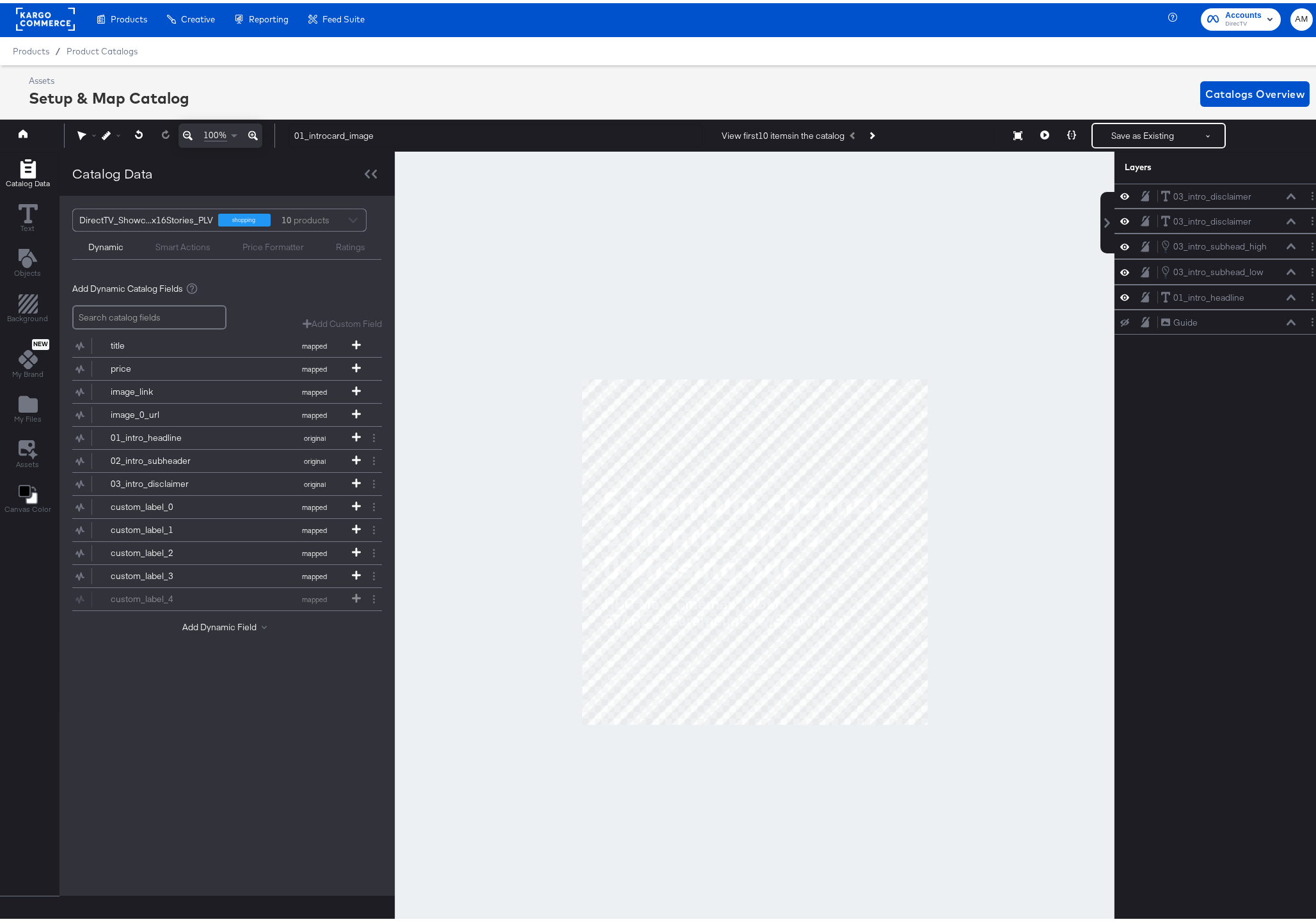
scroll to position [3, 0]
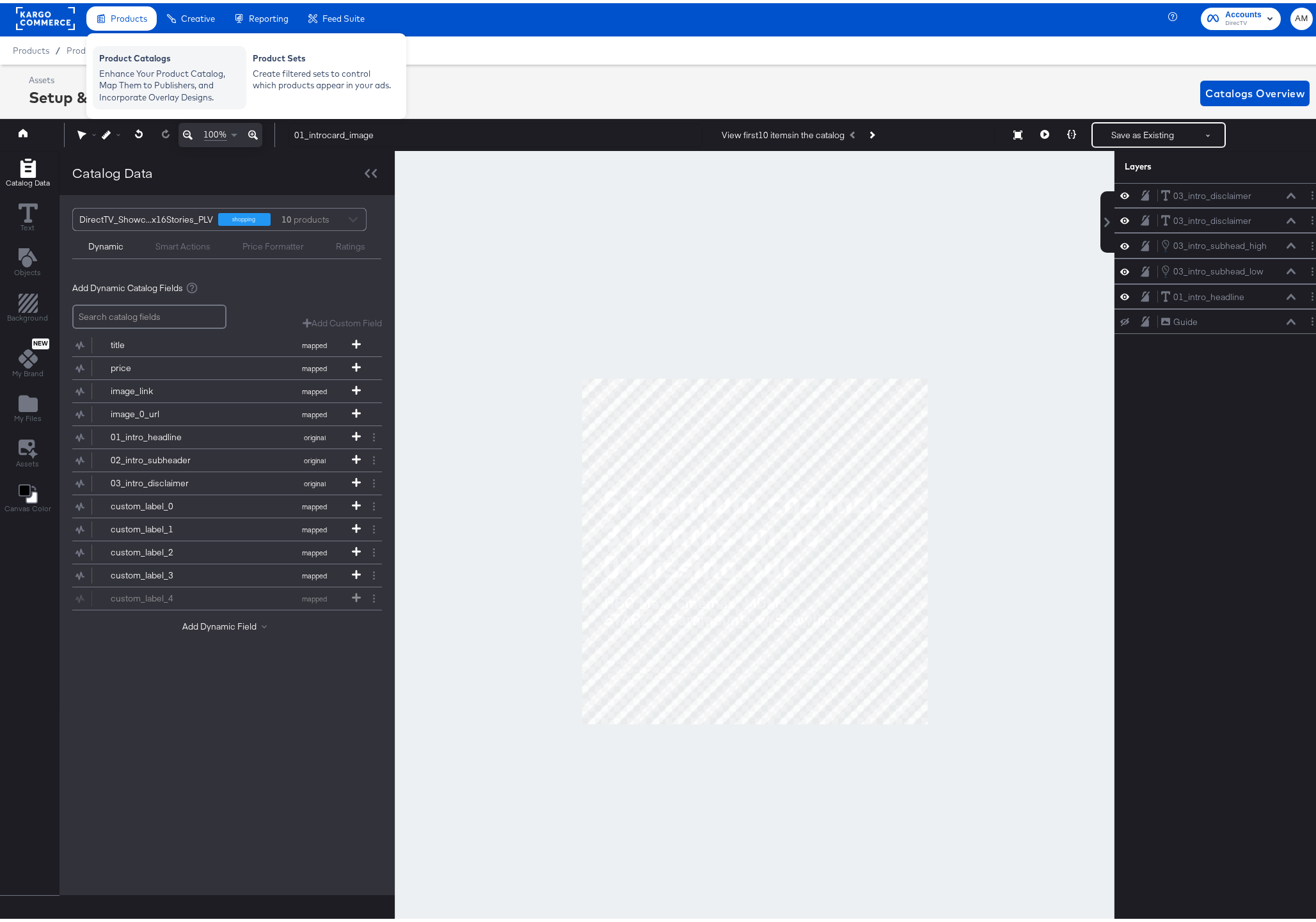
click at [124, 55] on div "Product Catalogs" at bounding box center [169, 57] width 141 height 16
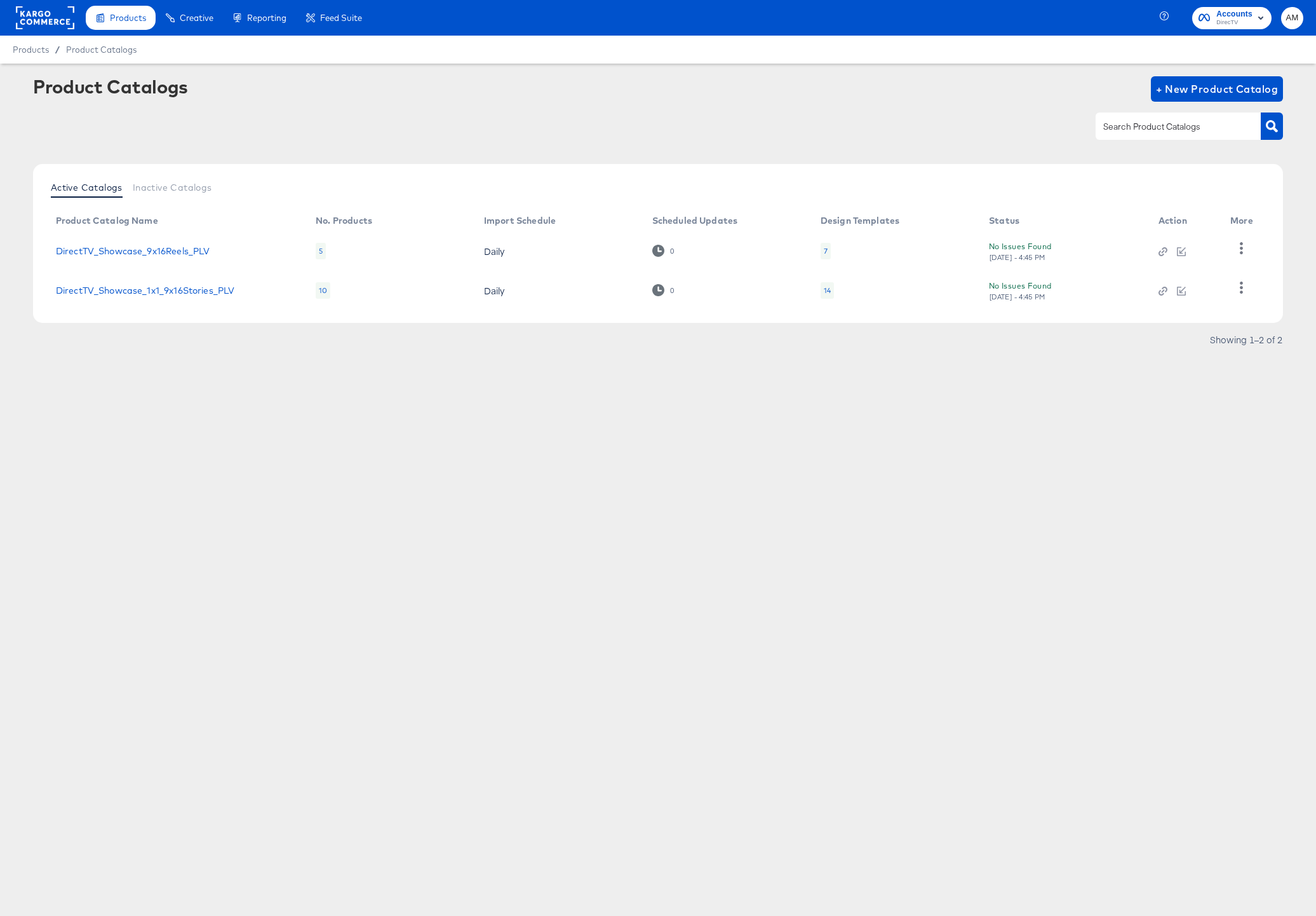
click at [824, 290] on div "14" at bounding box center [827, 290] width 7 height 10
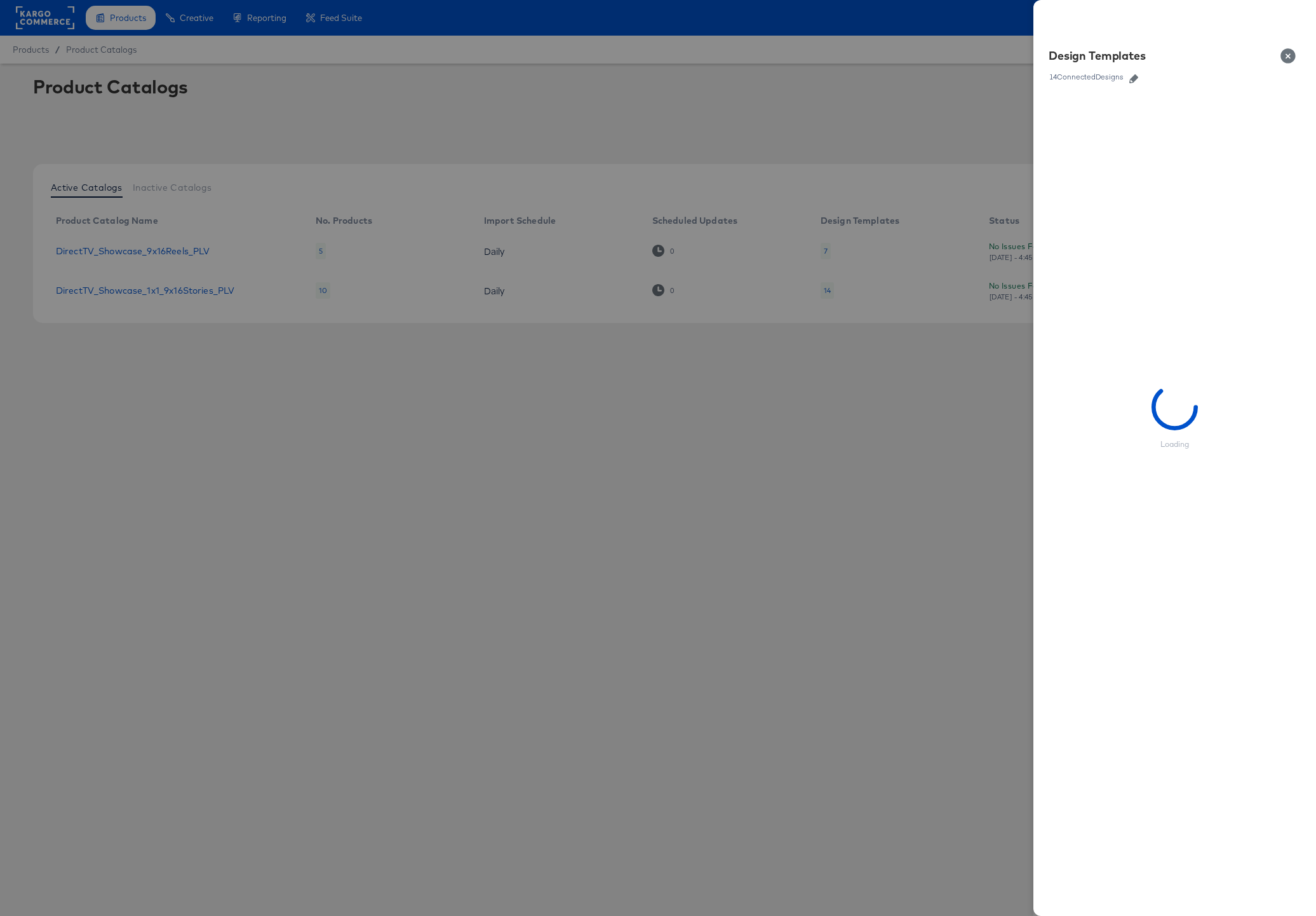
click at [1133, 79] on icon "button" at bounding box center [1134, 79] width 9 height 9
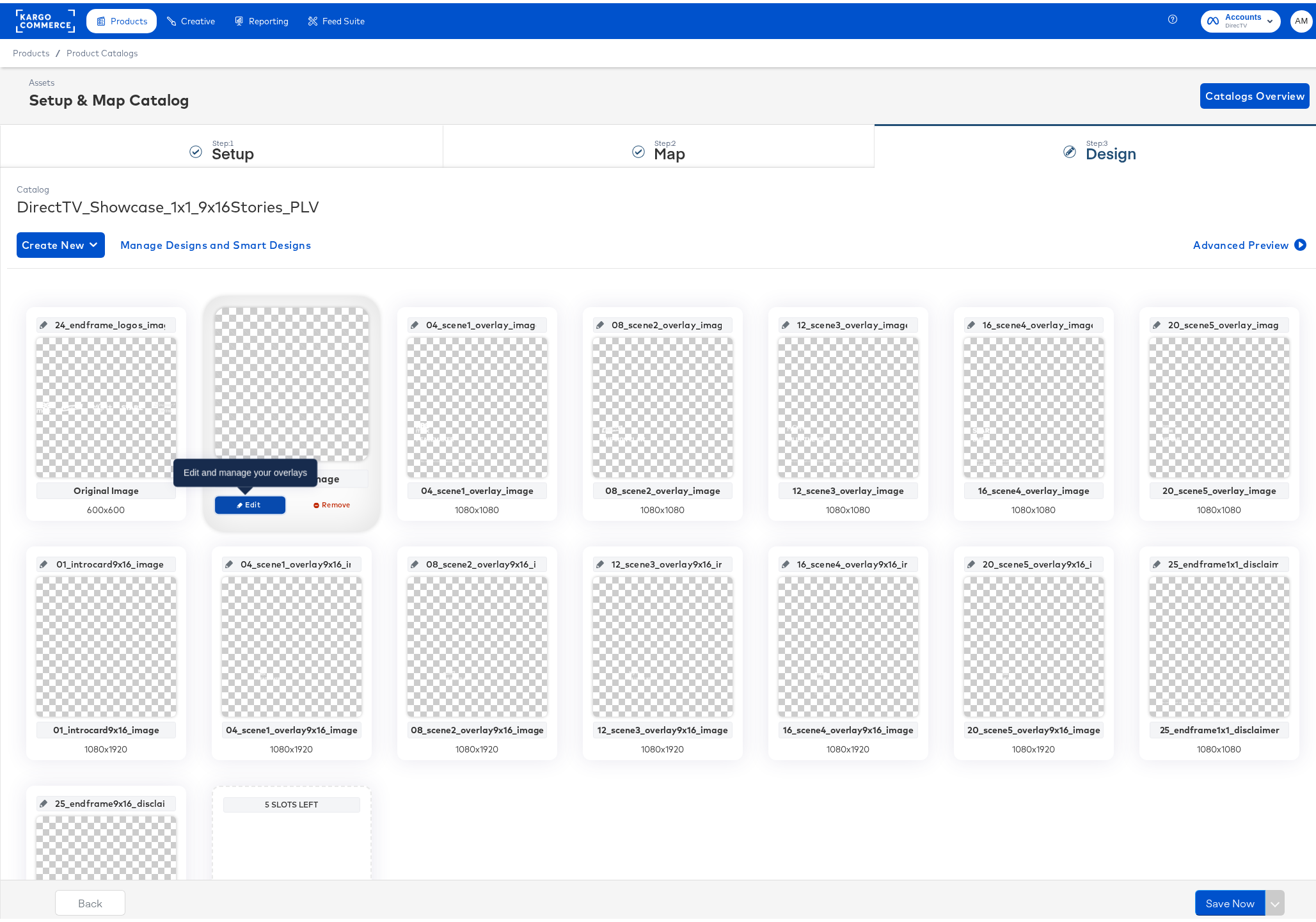
click at [243, 501] on span "Edit" at bounding box center [250, 501] width 59 height 10
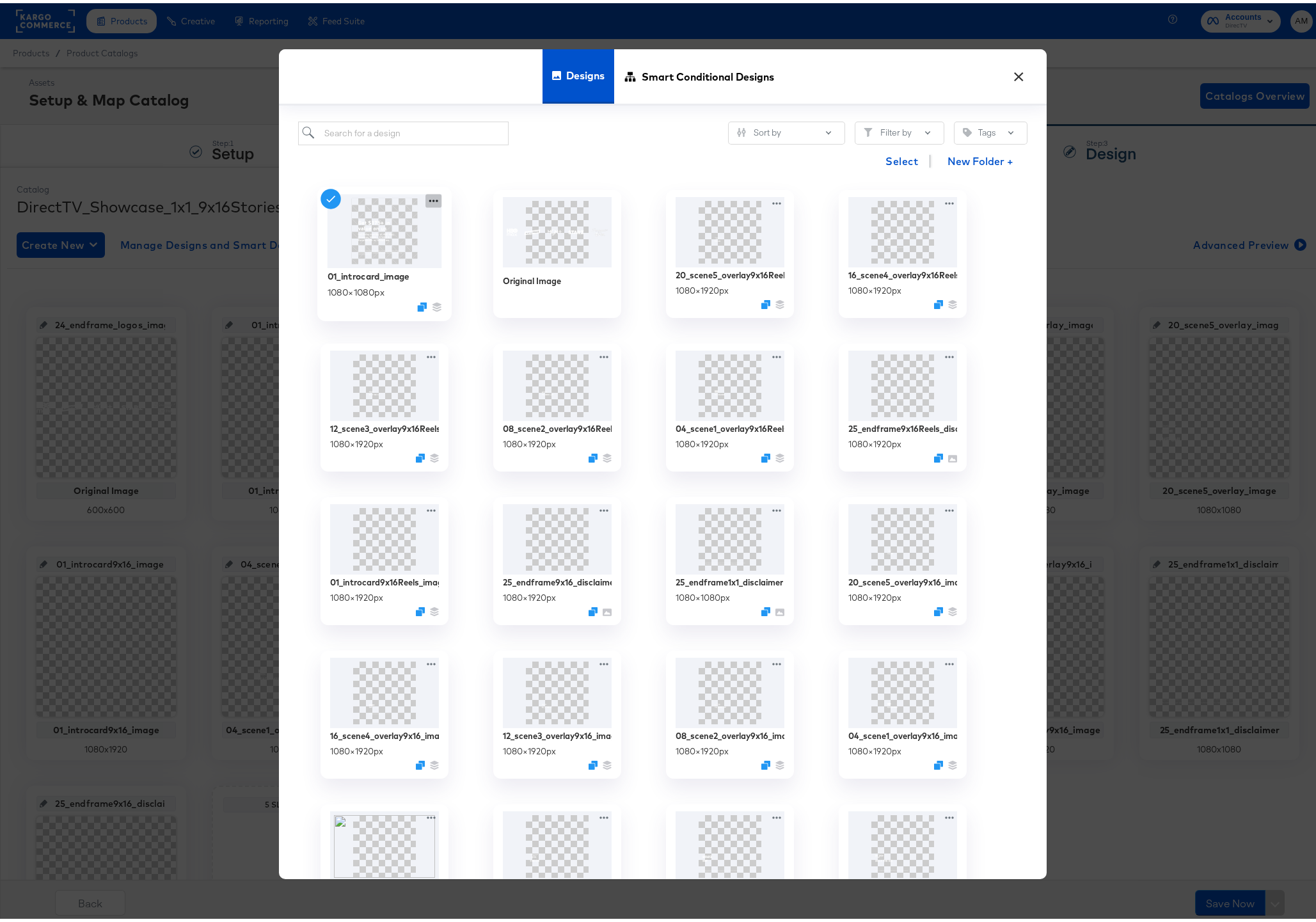
click at [425, 199] on icon at bounding box center [433, 198] width 16 height 14
click at [493, 273] on div "Edit Design Edit Design" at bounding box center [493, 273] width 0 height 0
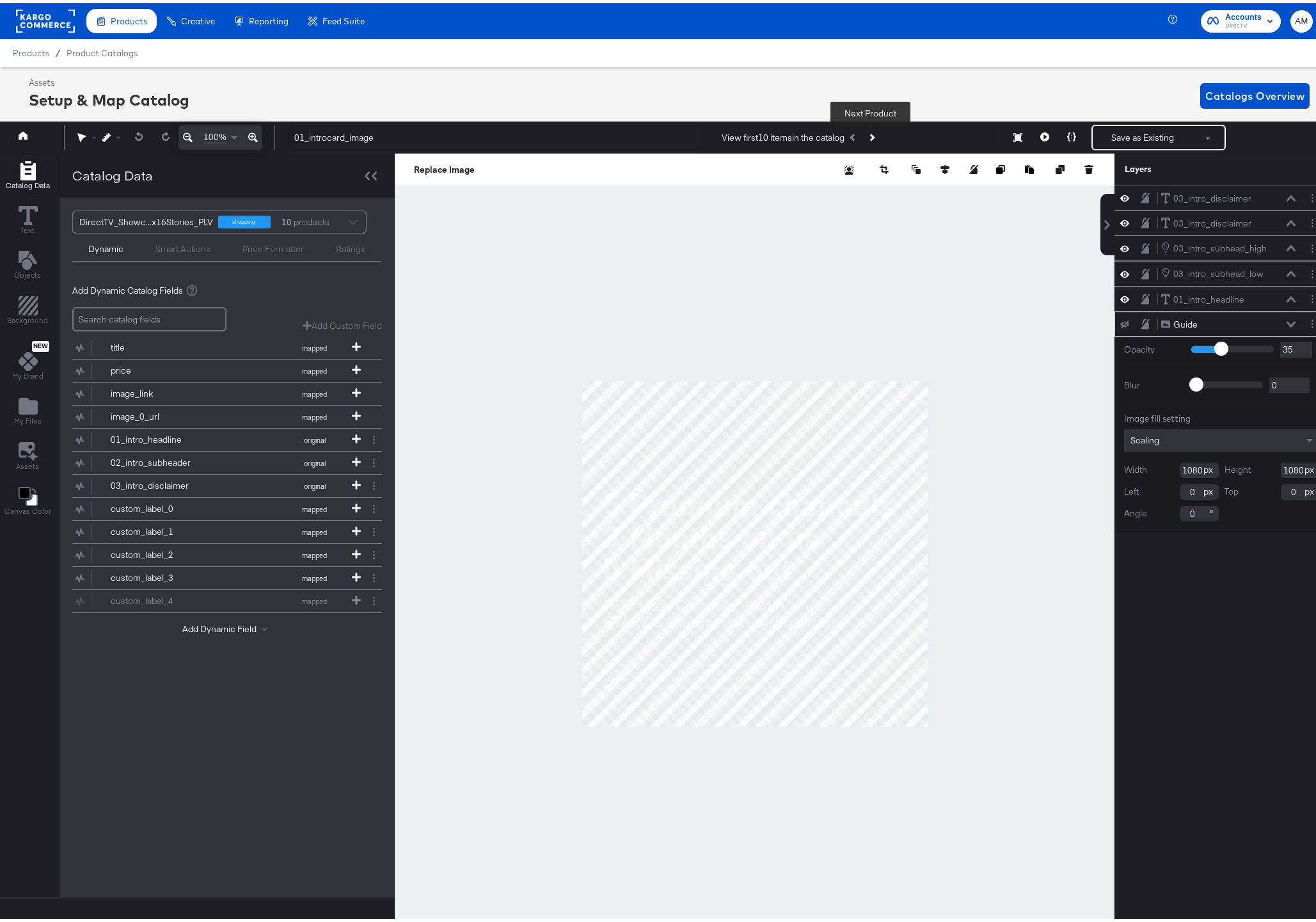
click at [869, 135] on icon "Next Product" at bounding box center [871, 134] width 7 height 7
click at [852, 135] on icon "Previous Product" at bounding box center [854, 134] width 7 height 7
click at [1131, 132] on button "Save as Existing" at bounding box center [1142, 134] width 100 height 23
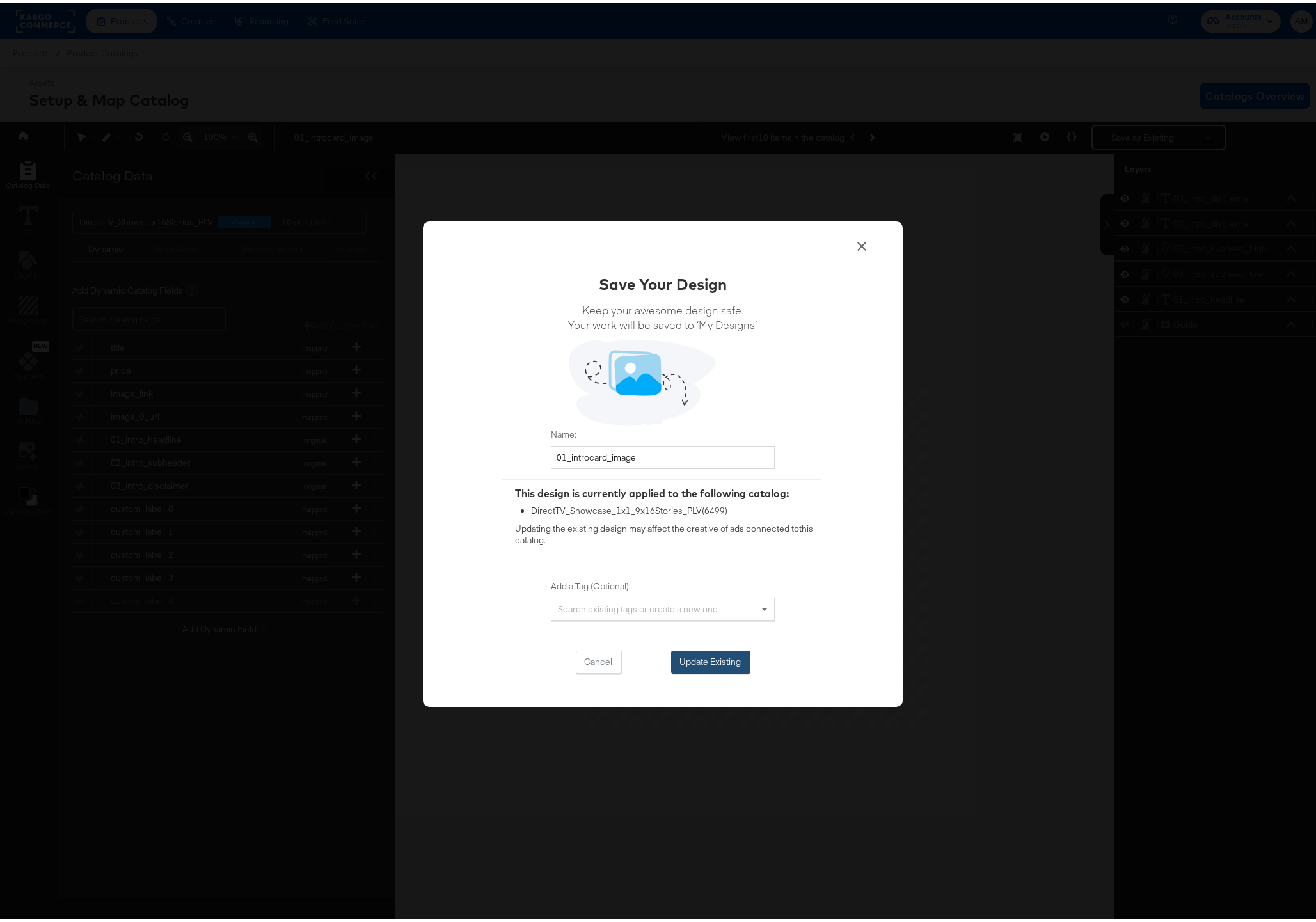
click at [680, 658] on button "Update Existing" at bounding box center [710, 658] width 79 height 23
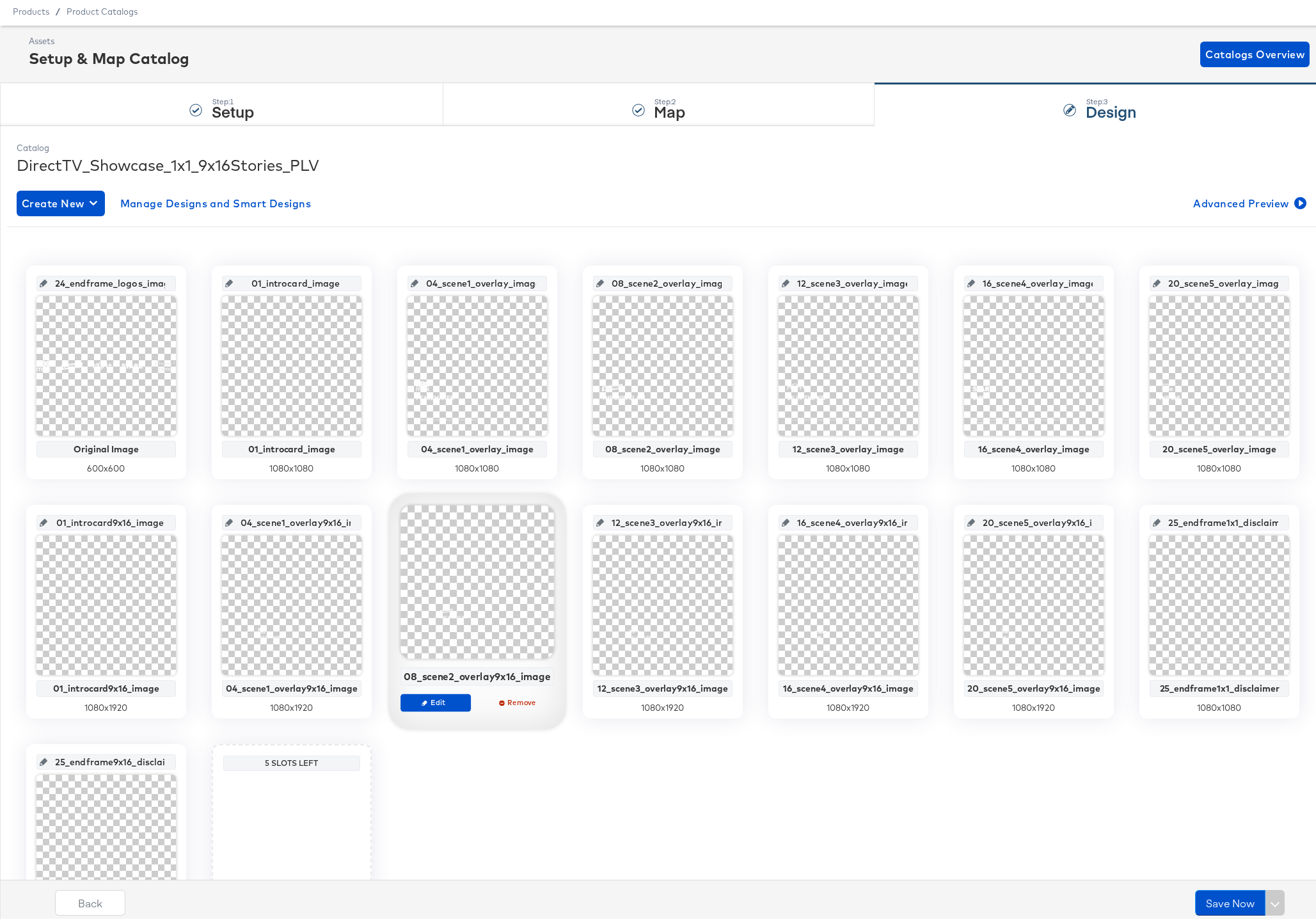
scroll to position [166, 0]
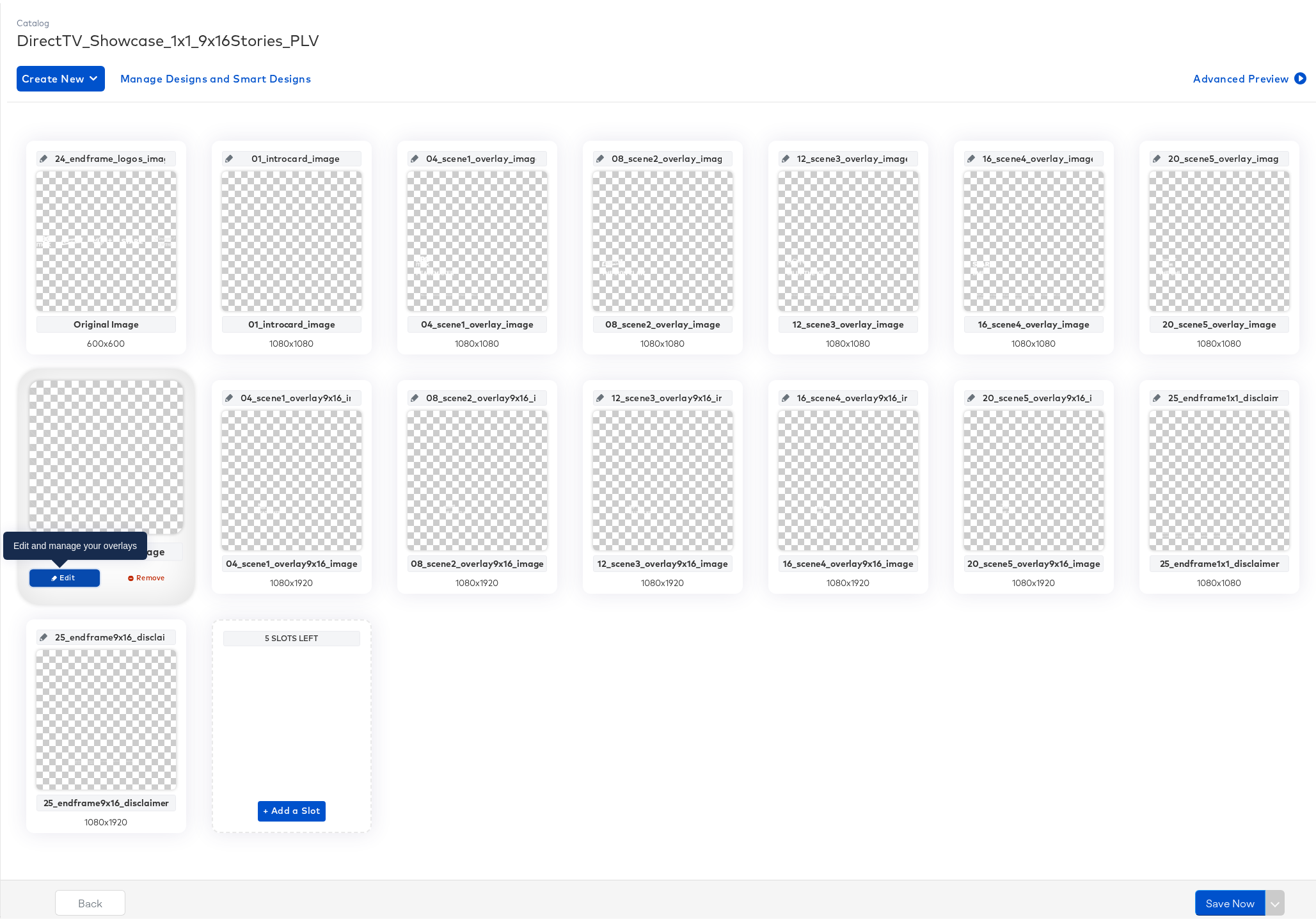
click at [51, 572] on icon "button" at bounding box center [54, 574] width 6 height 6
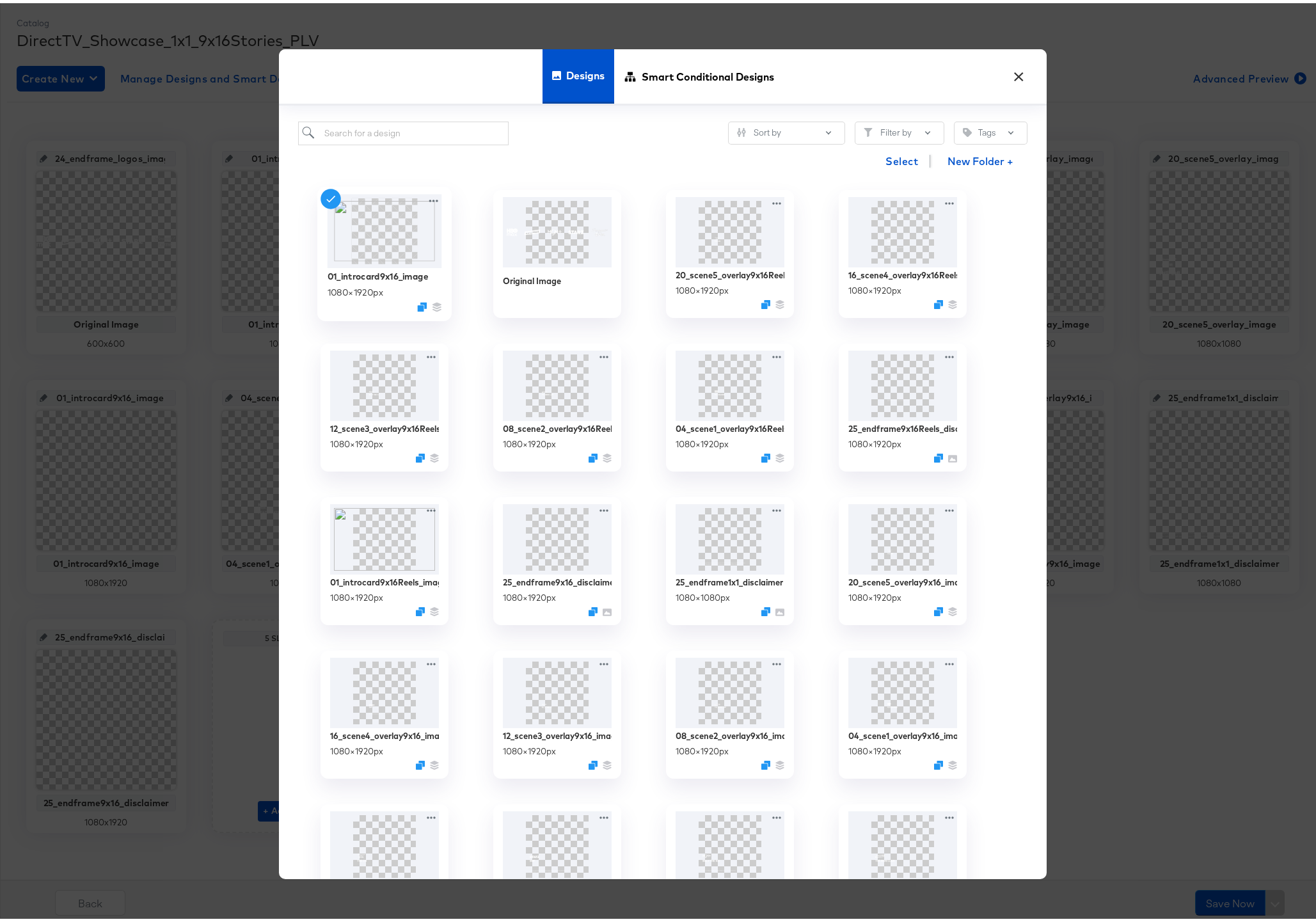
click at [417, 198] on img at bounding box center [385, 228] width 115 height 74
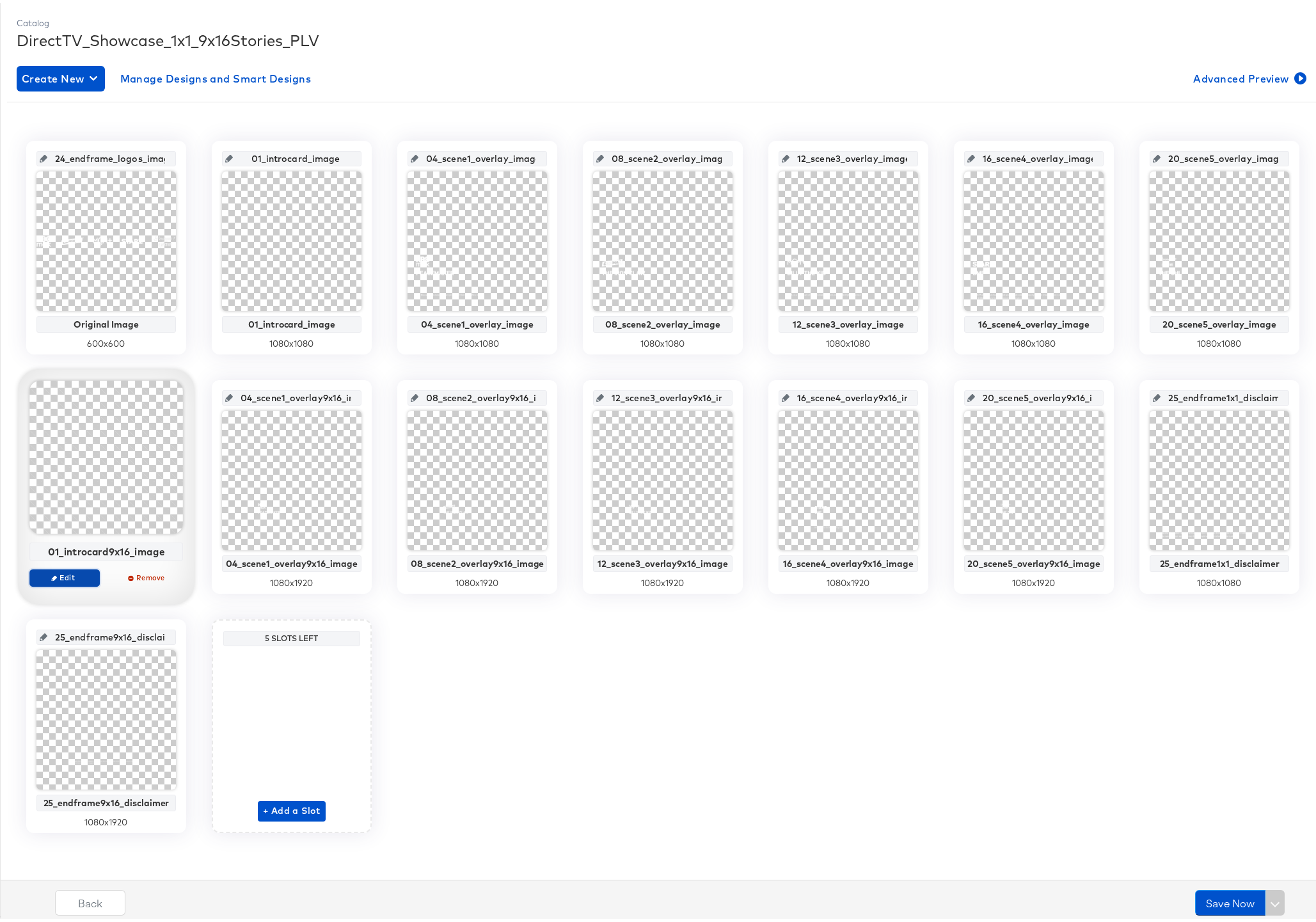
click at [61, 570] on span "Edit" at bounding box center [64, 574] width 59 height 10
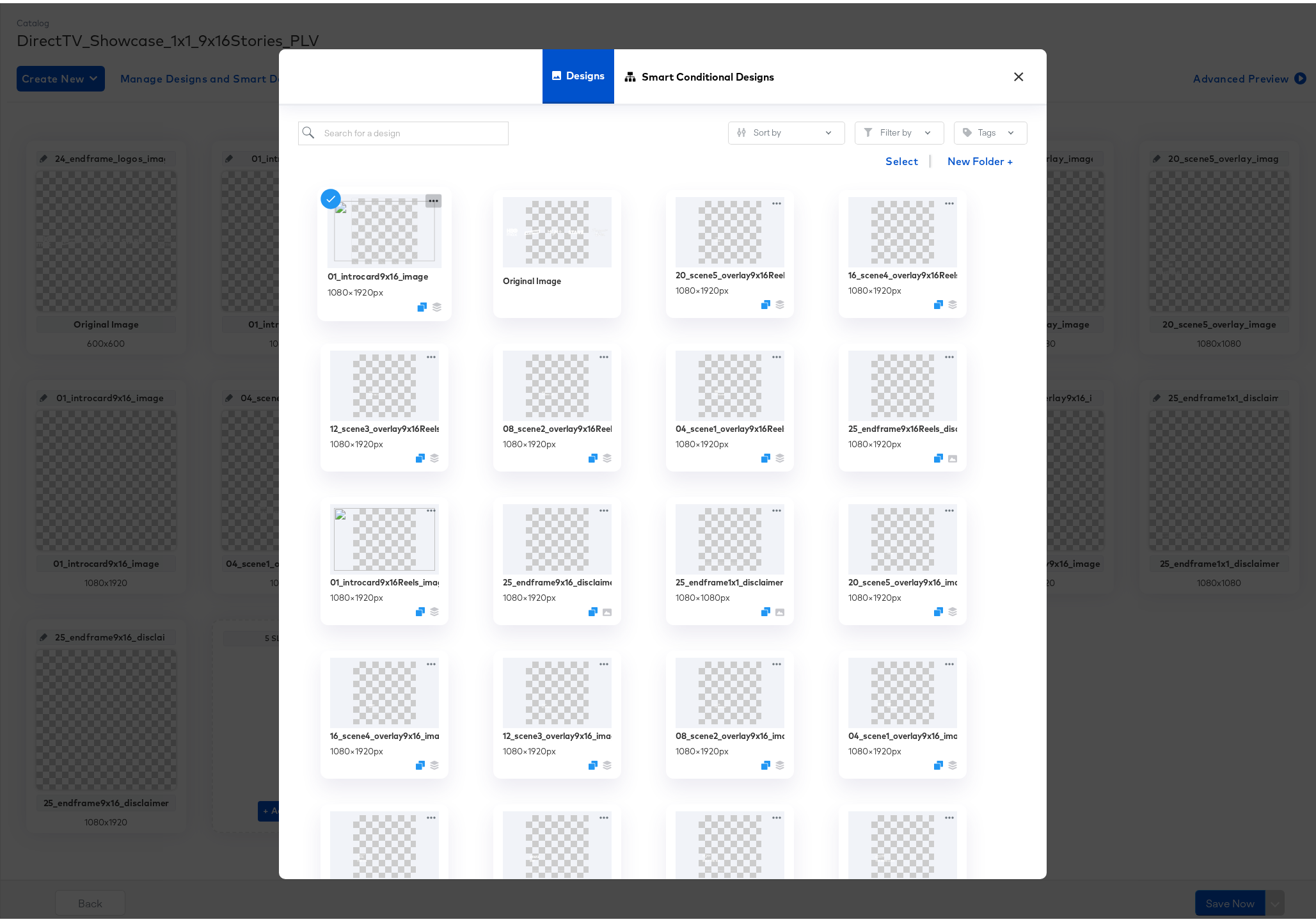
click at [425, 199] on icon at bounding box center [433, 198] width 16 height 14
click at [485, 271] on icon at bounding box center [478, 274] width 29 height 10
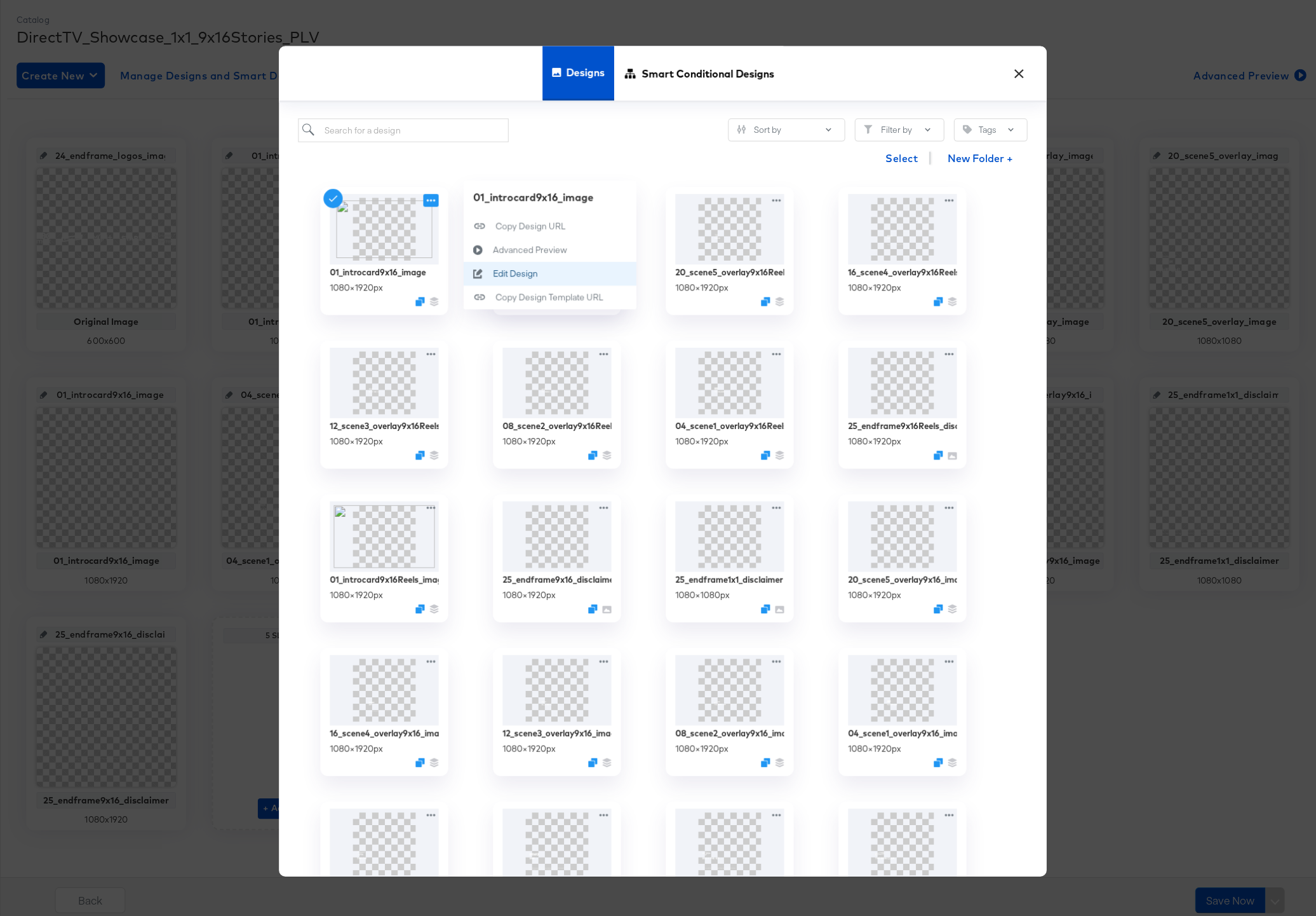
scroll to position [0, 0]
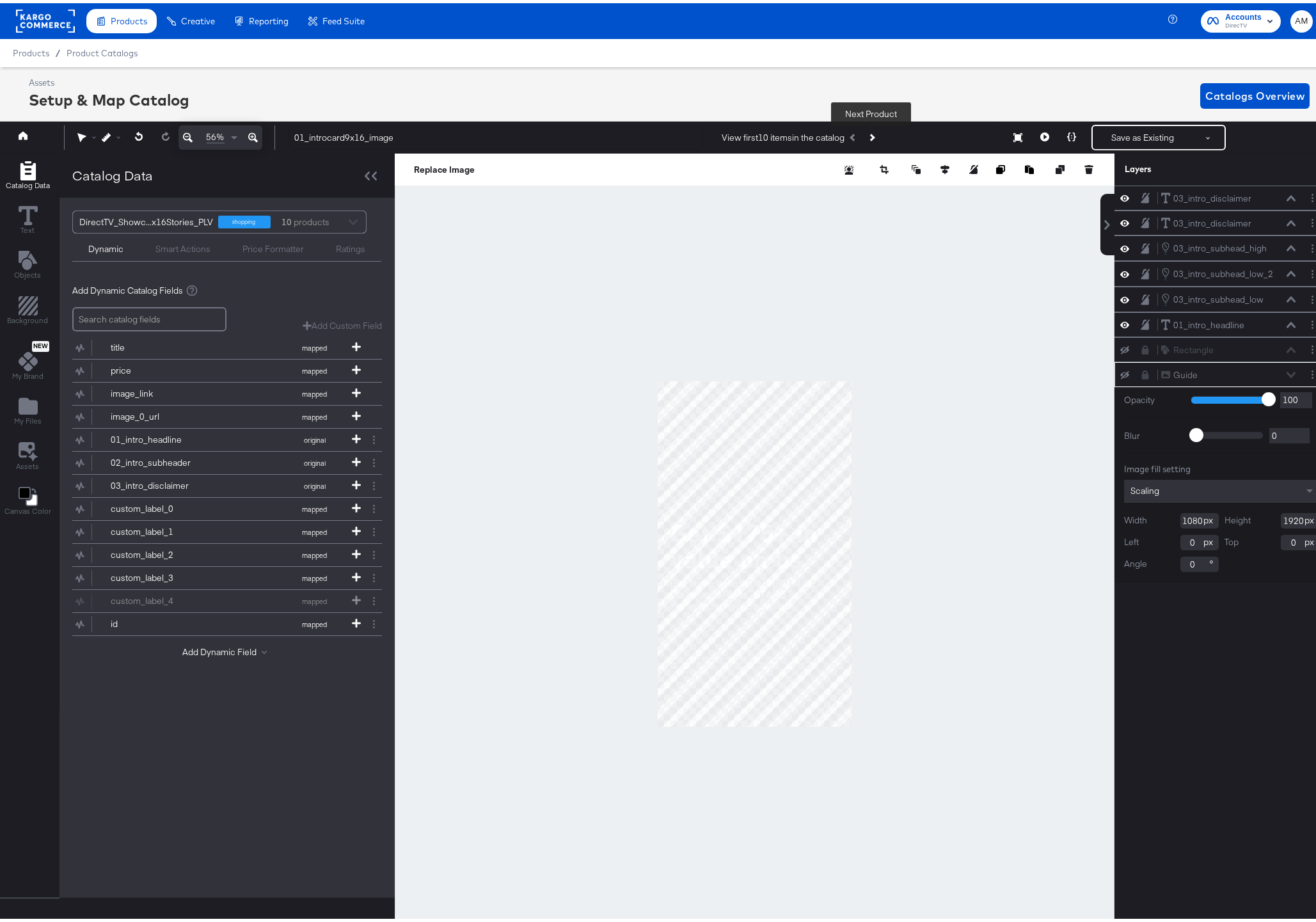
click at [871, 135] on icon "Next Product" at bounding box center [871, 134] width 7 height 7
click at [852, 135] on icon "Previous Product" at bounding box center [854, 134] width 7 height 7
click at [1130, 126] on button "Save as Existing" at bounding box center [1142, 134] width 100 height 23
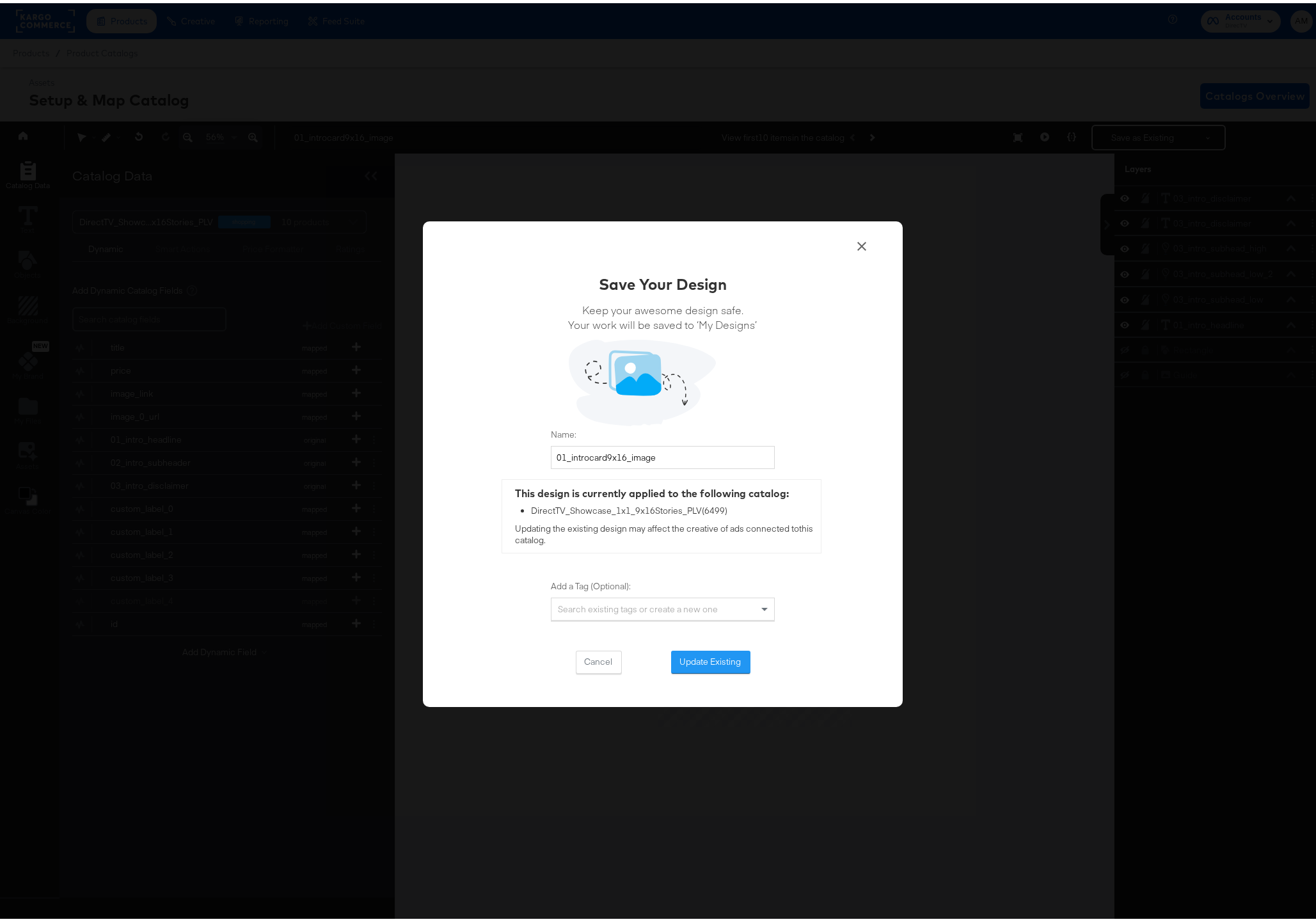
click at [699, 662] on button "Update Existing" at bounding box center [710, 658] width 79 height 23
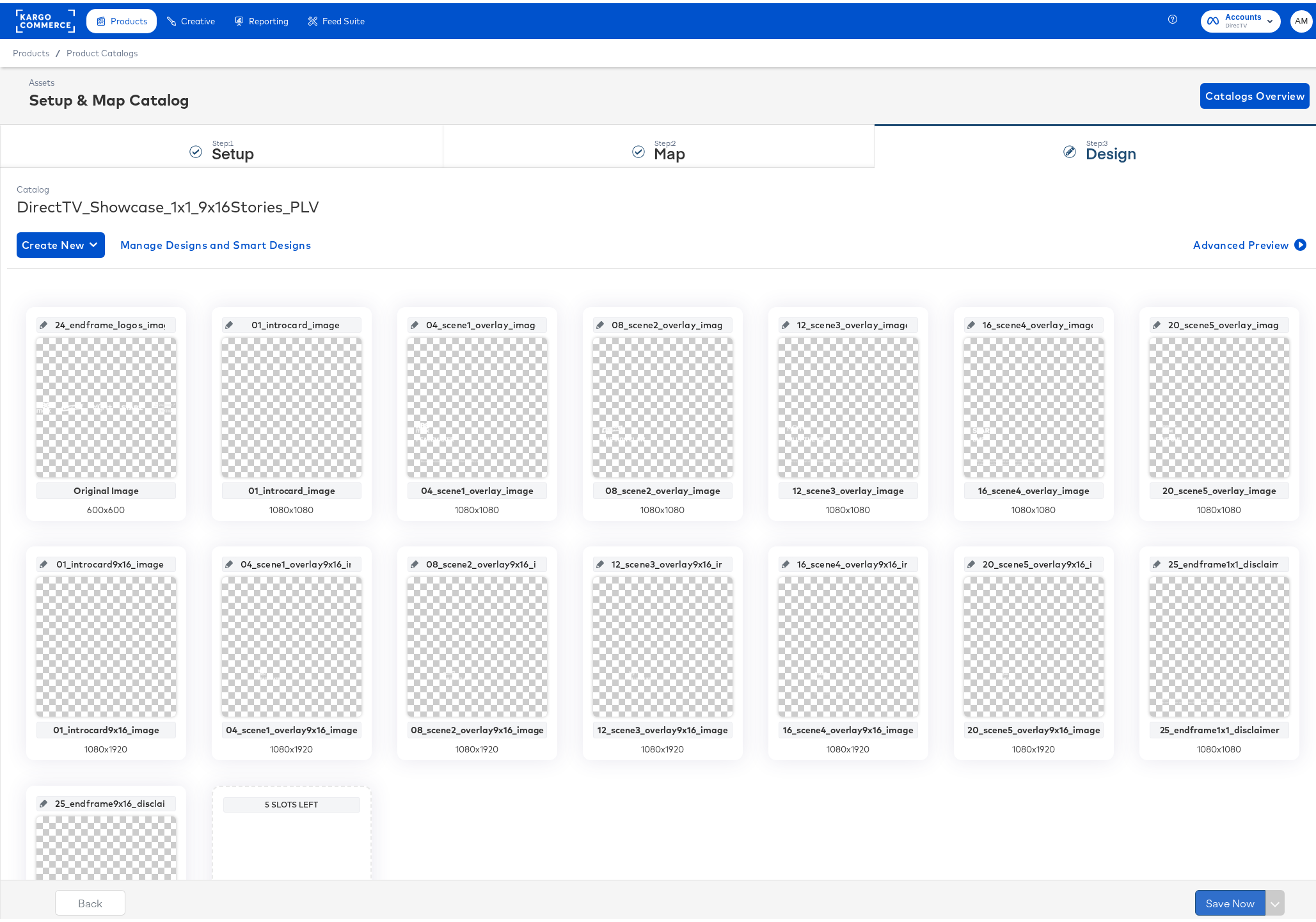
click at [1203, 900] on button "Save Now" at bounding box center [1230, 899] width 70 height 25
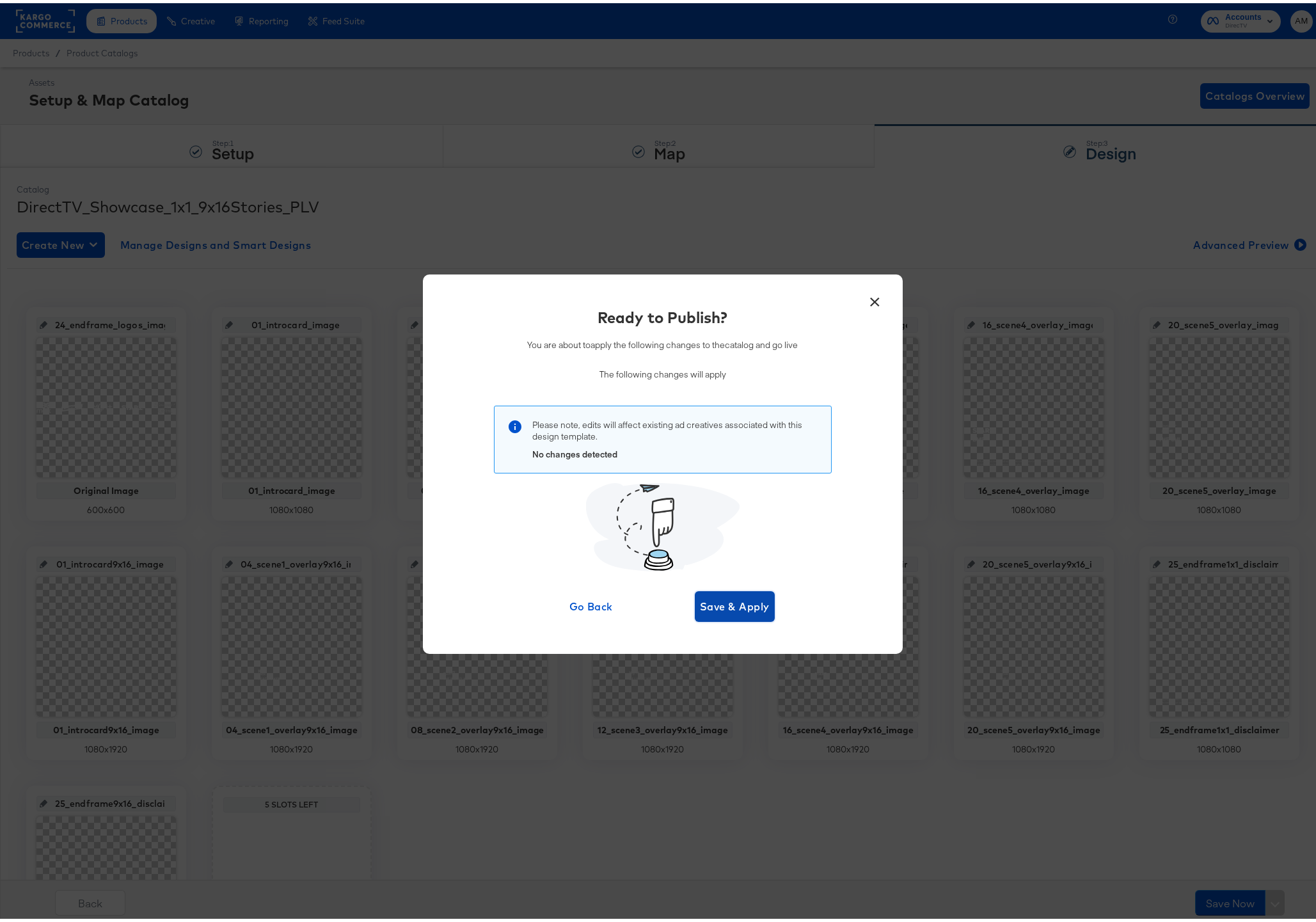
click at [723, 604] on span "Save & Apply" at bounding box center [735, 604] width 70 height 18
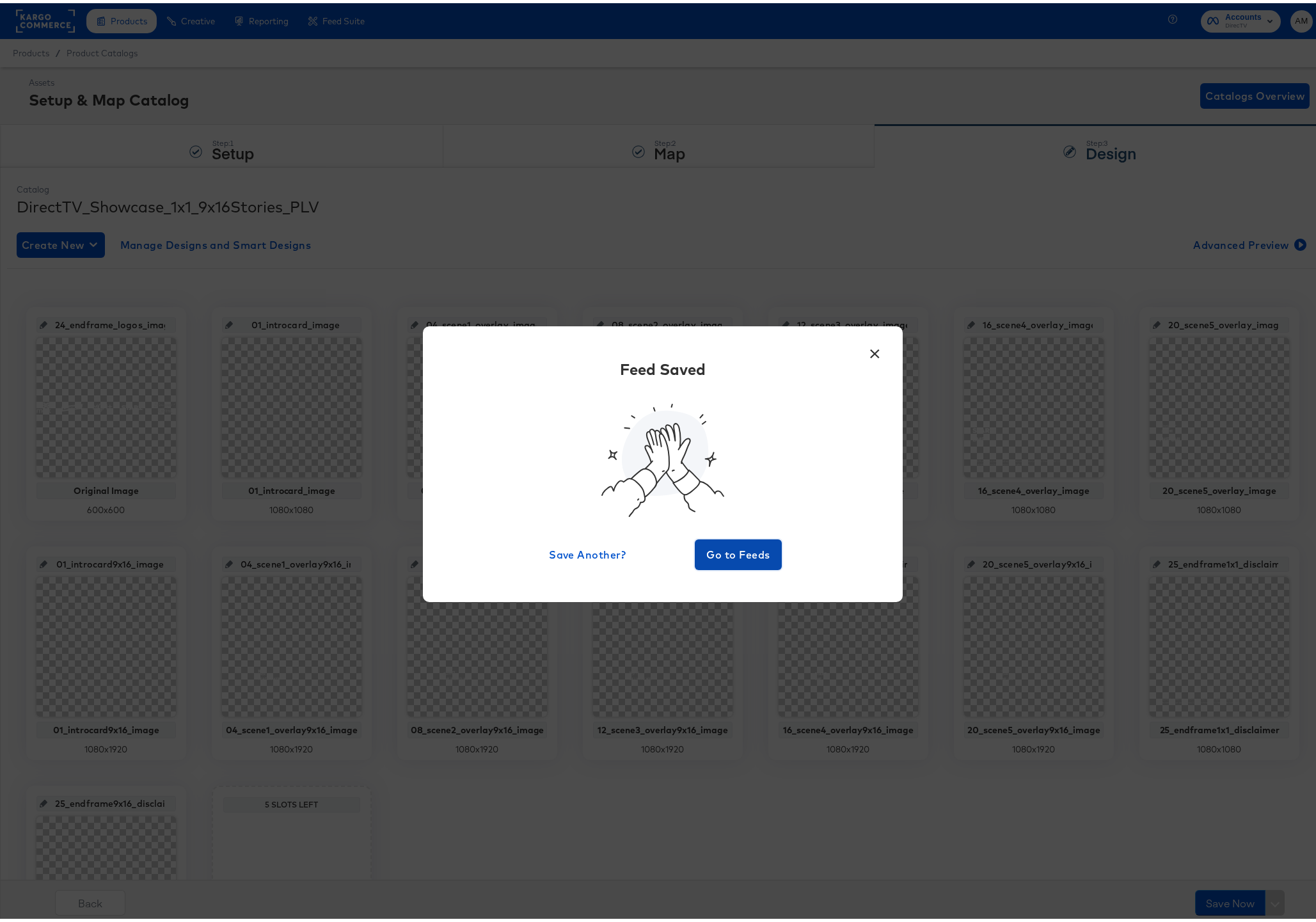
click at [727, 548] on span "Go to Feeds" at bounding box center [738, 552] width 77 height 18
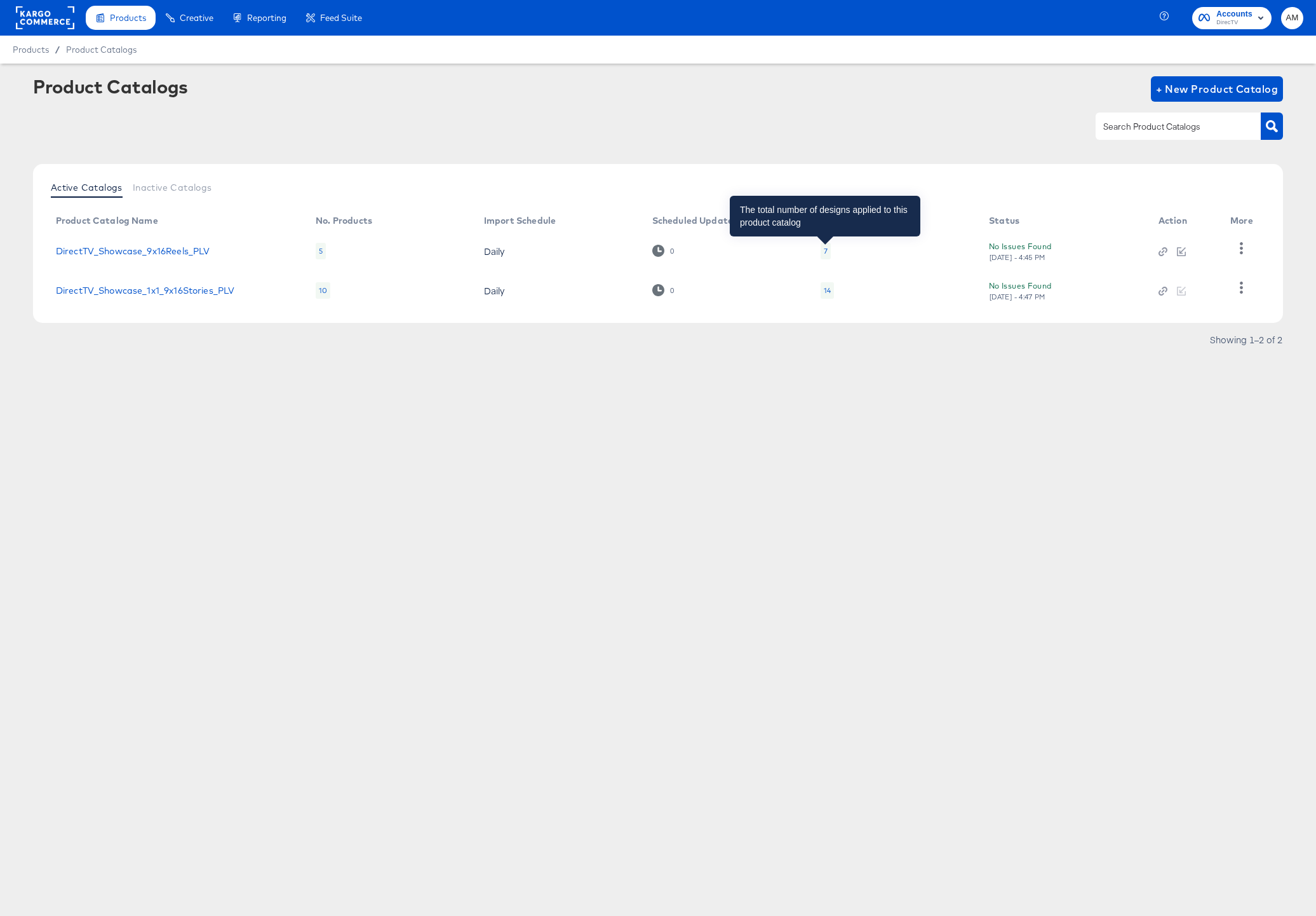
click at [825, 248] on div "7" at bounding box center [826, 251] width 4 height 10
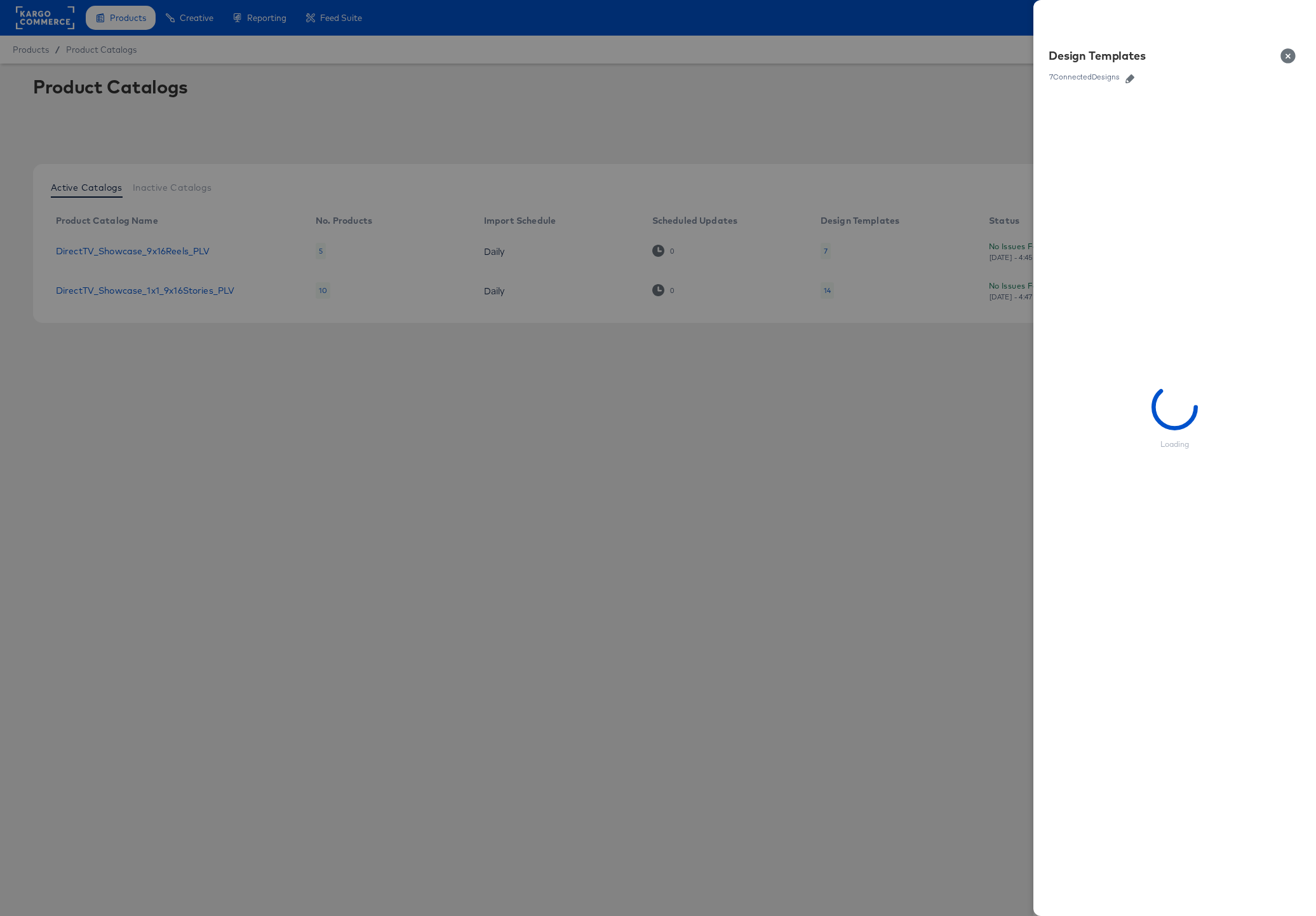
click at [1132, 77] on icon "button" at bounding box center [1130, 79] width 9 height 9
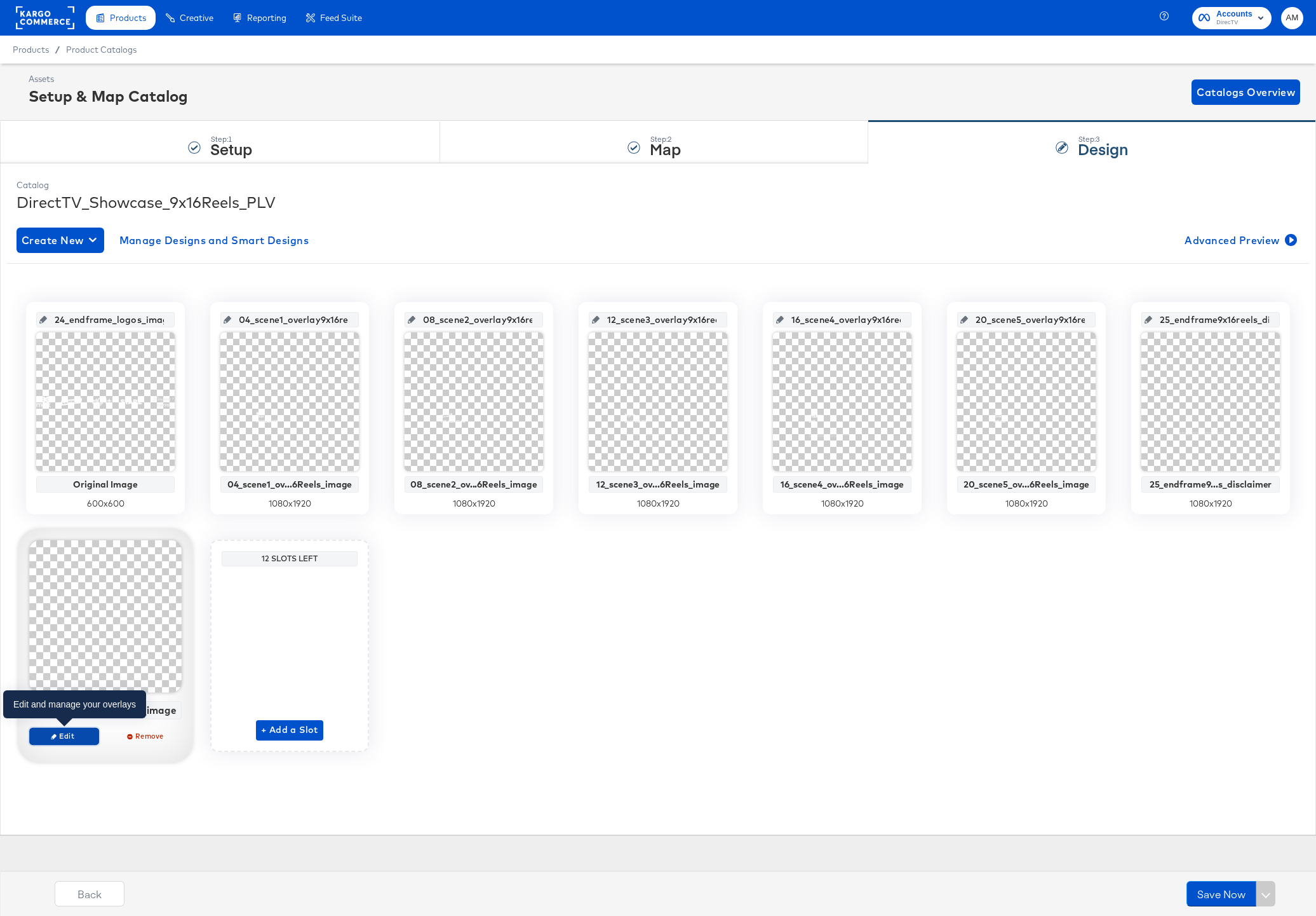
click at [65, 737] on span "Edit" at bounding box center [64, 736] width 58 height 10
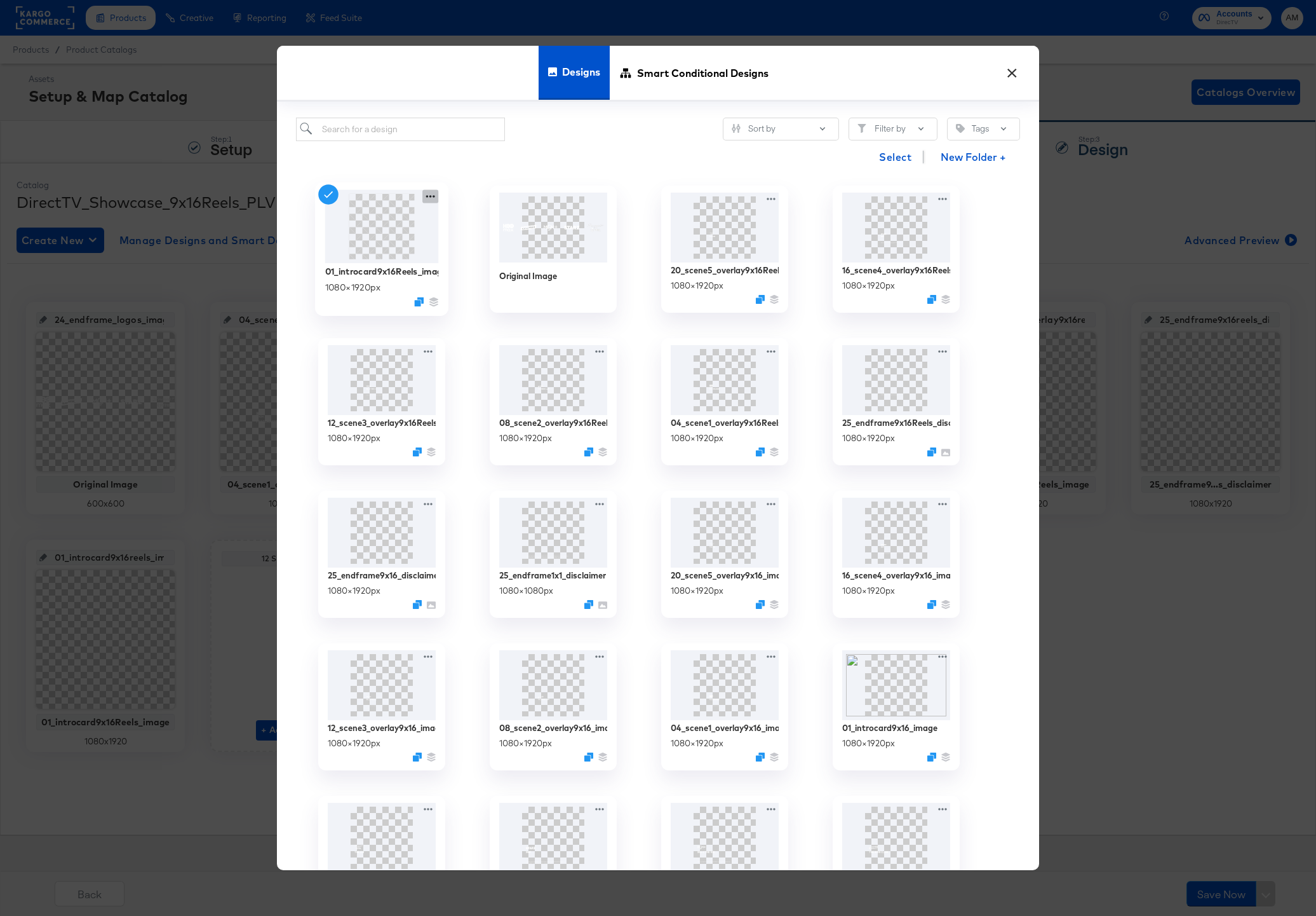
click at [432, 198] on icon at bounding box center [430, 197] width 16 height 14
click at [490, 272] on div "Edit Design Edit Design" at bounding box center [490, 272] width 0 height 0
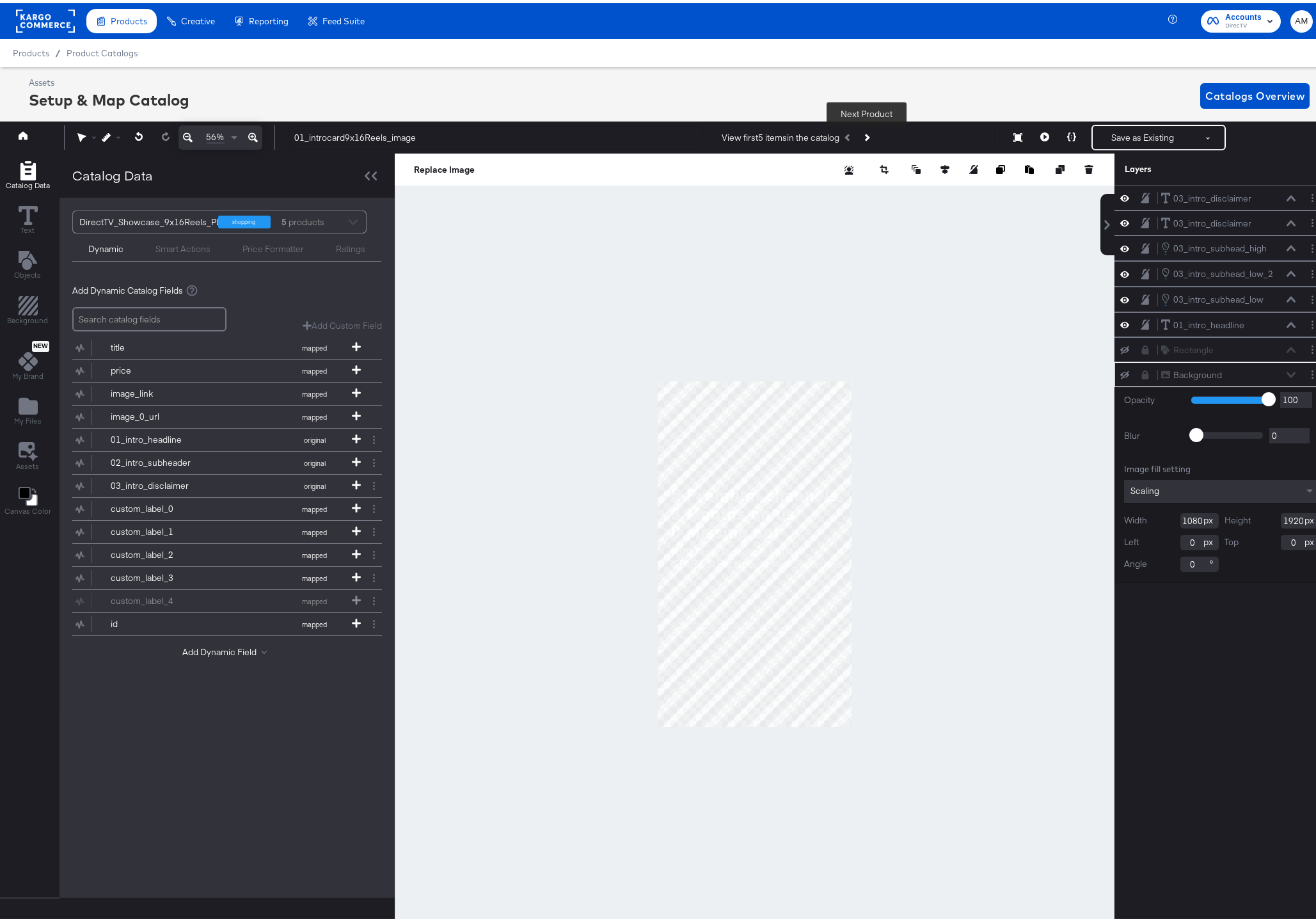
click at [864, 132] on icon "Next Product" at bounding box center [866, 134] width 7 height 7
click at [847, 133] on icon "Previous Product" at bounding box center [848, 134] width 7 height 7
click at [869, 134] on icon "Next Product" at bounding box center [866, 134] width 7 height 7
click at [848, 134] on icon "Previous Product" at bounding box center [848, 134] width 7 height 7
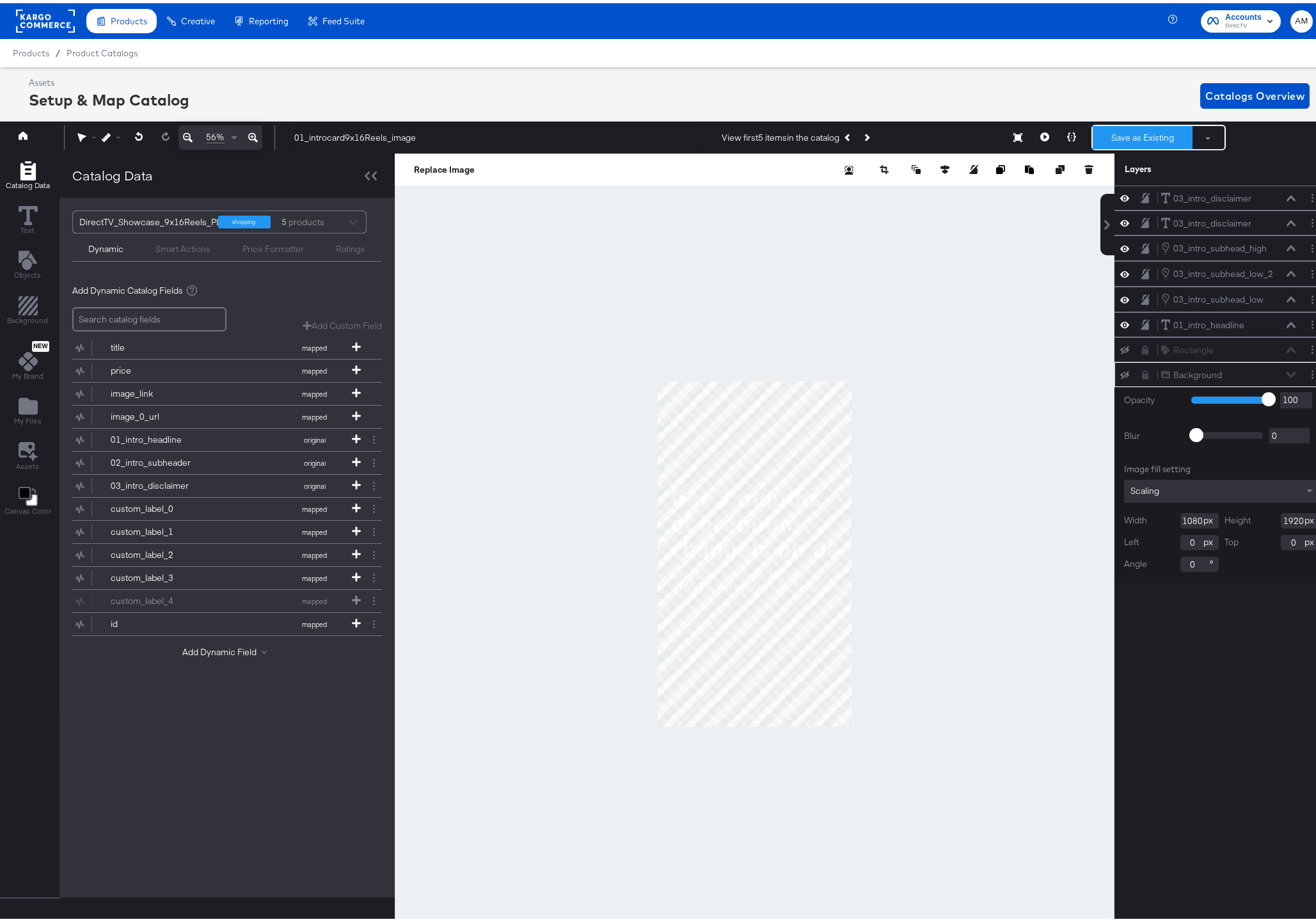
click at [1119, 131] on button "Save as Existing" at bounding box center [1142, 134] width 100 height 23
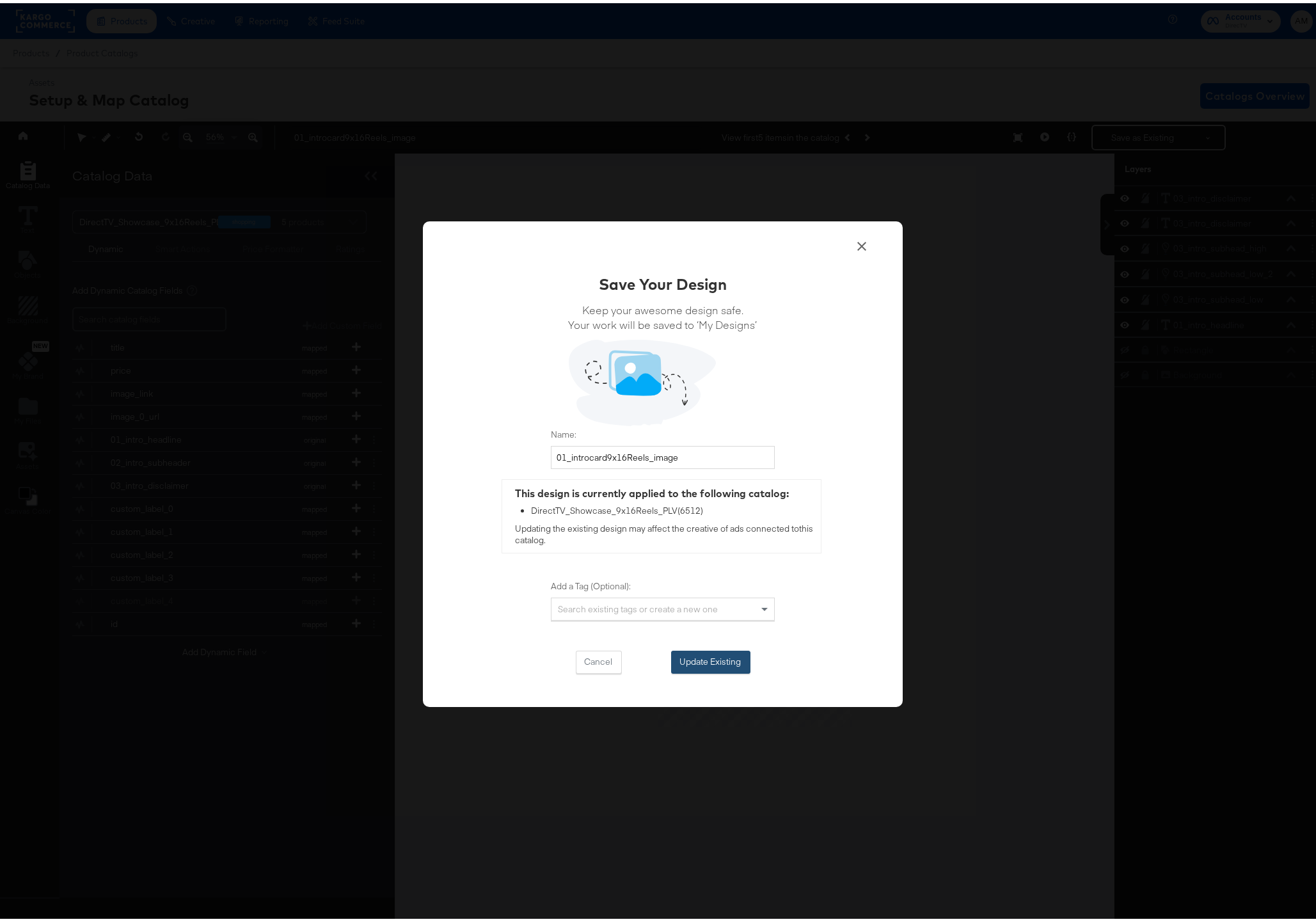
click at [698, 657] on button "Update Existing" at bounding box center [710, 658] width 79 height 23
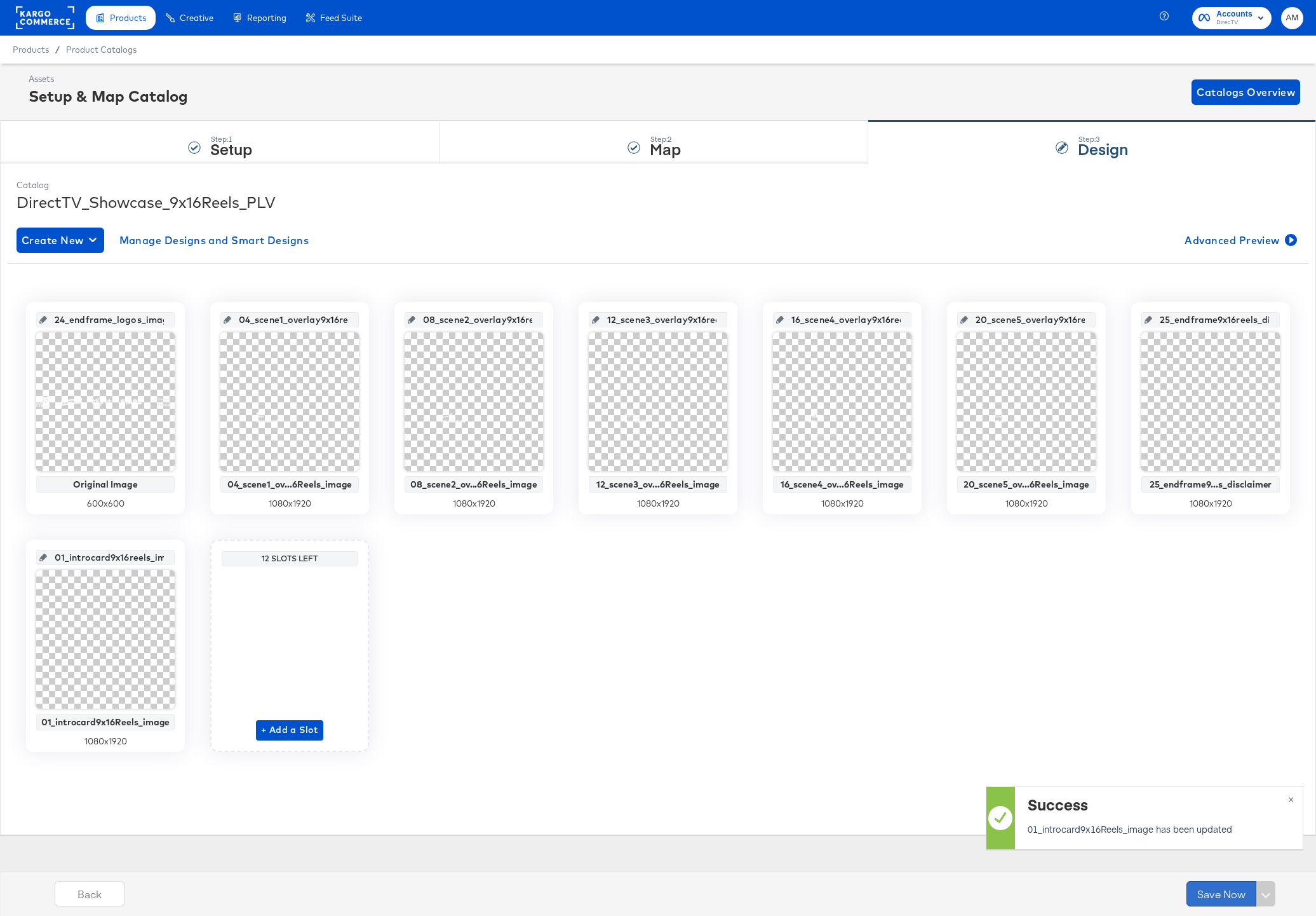
click at [1208, 894] on button "Save Now" at bounding box center [1222, 893] width 70 height 25
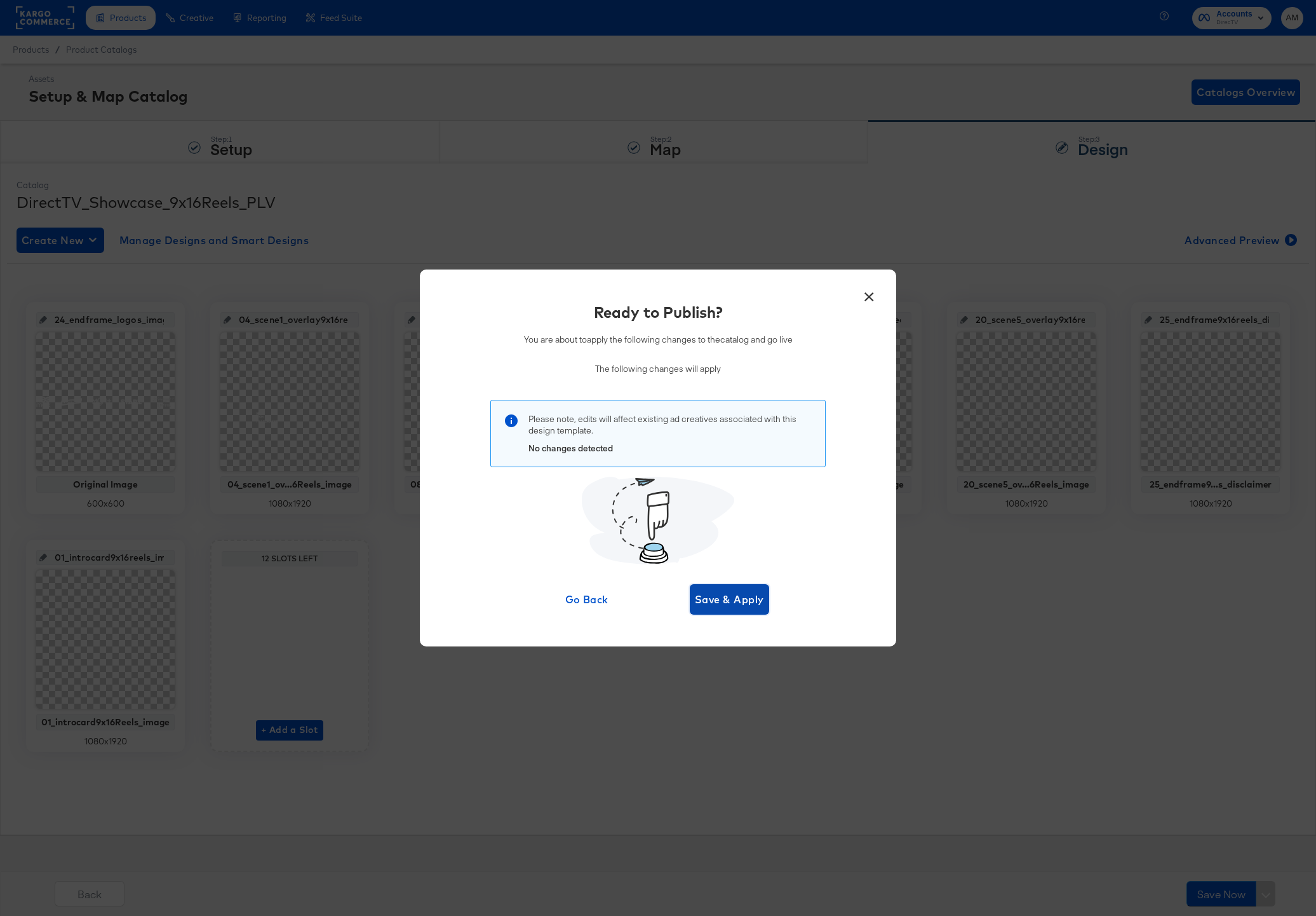
click at [712, 593] on span "Save & Apply" at bounding box center [729, 600] width 69 height 18
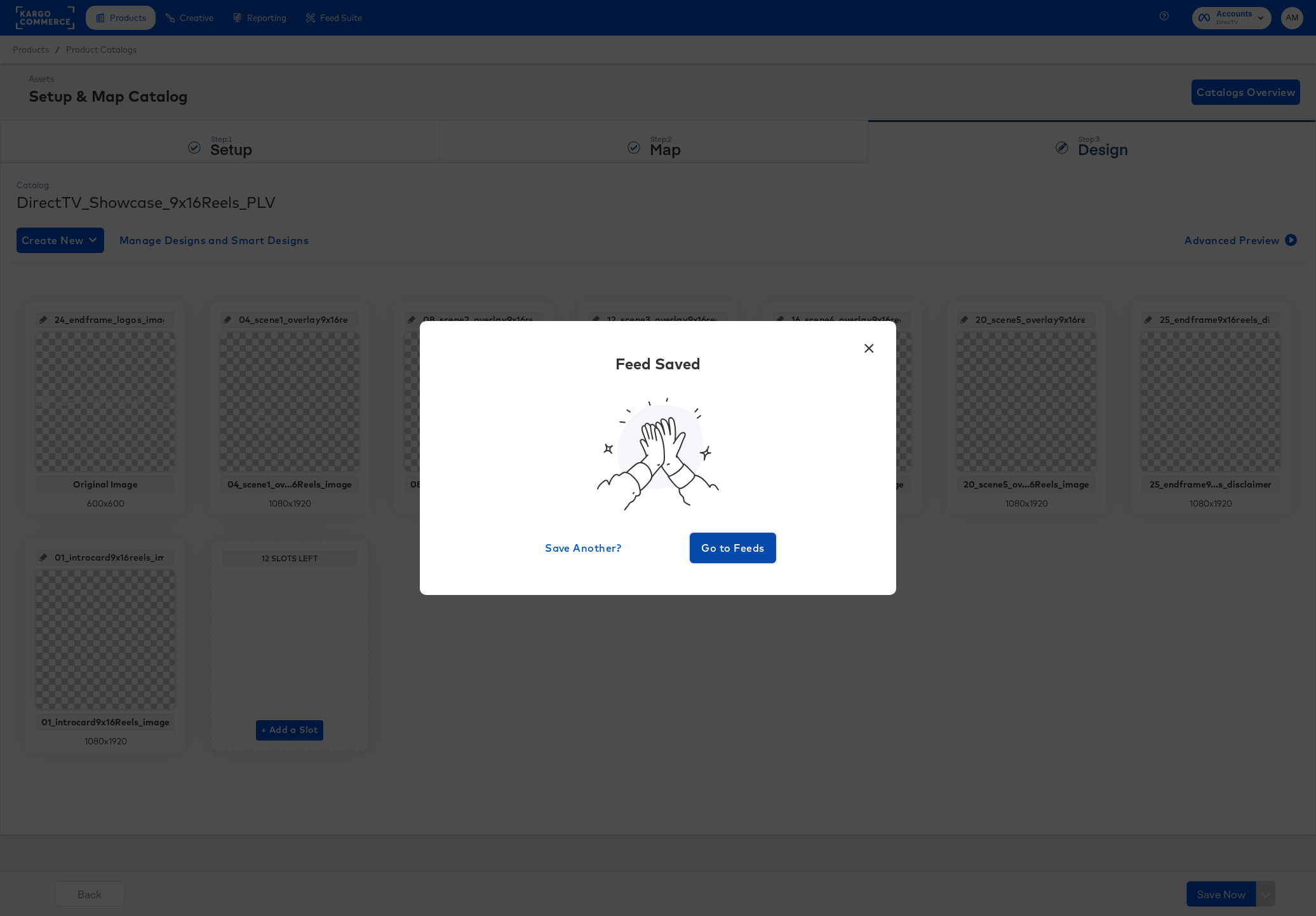
click at [701, 556] on button "Go to Feeds" at bounding box center [733, 547] width 87 height 30
